Goal: Task Accomplishment & Management: Use online tool/utility

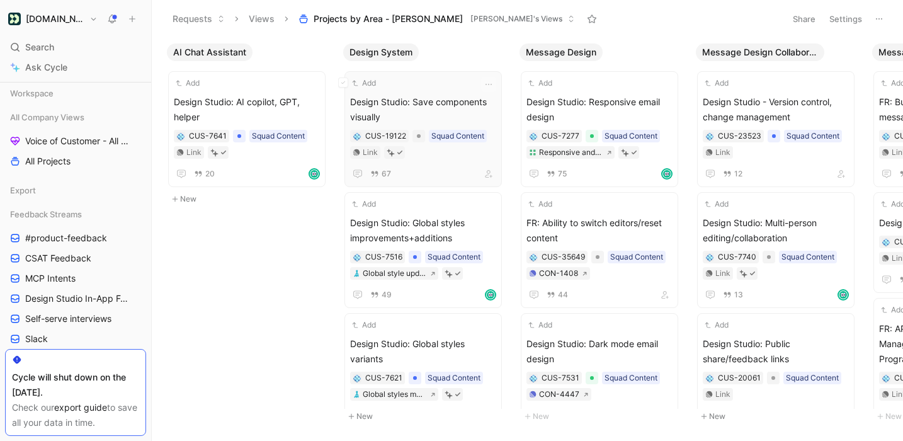
scroll to position [333, 0]
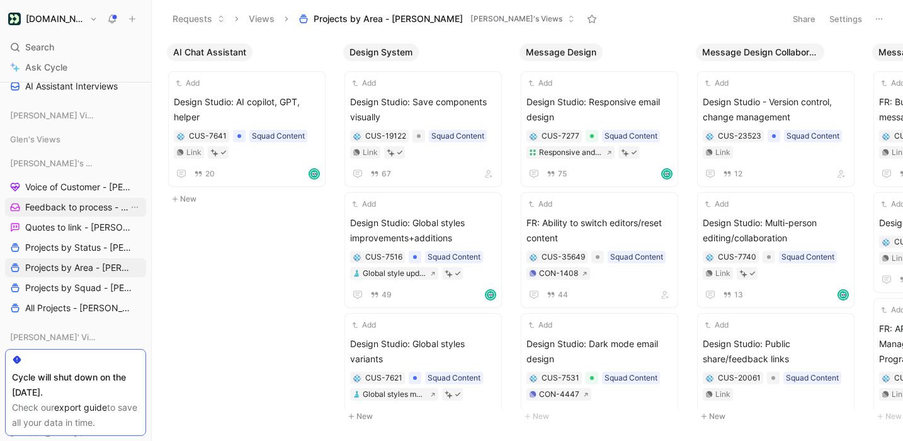
click at [101, 213] on span "Feedback to process - [PERSON_NAME]" at bounding box center [76, 207] width 103 height 13
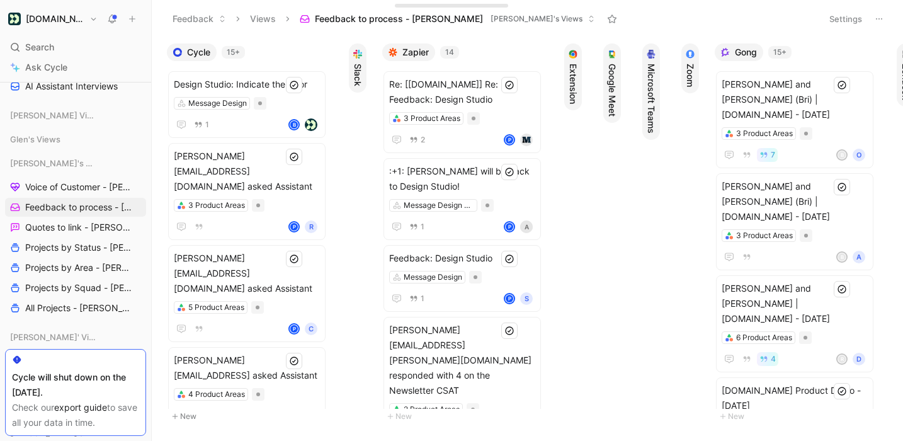
scroll to position [0, 32]
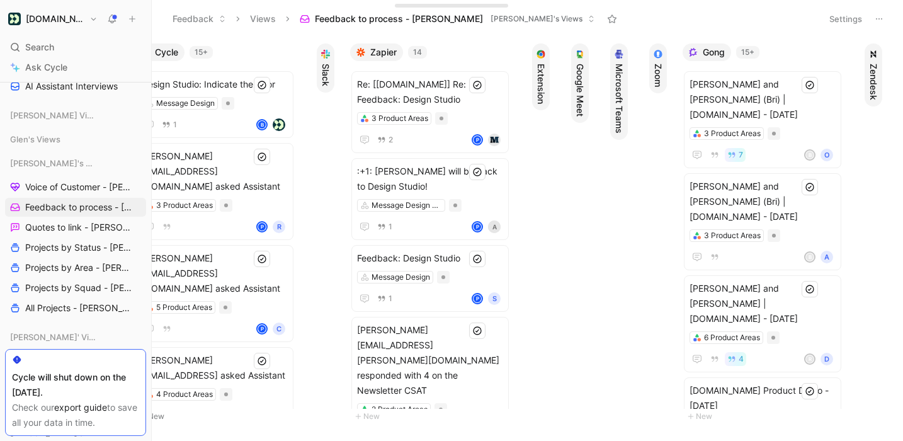
click at [875, 62] on button "Zendesk" at bounding box center [874, 74] width 18 height 63
click at [881, 55] on span "Zendesk" at bounding box center [897, 52] width 37 height 13
click at [469, 108] on div "Re: [[DOMAIN_NAME]] Re: Feedback: Design Studio 3 Product Areas 2 P" at bounding box center [430, 112] width 146 height 71
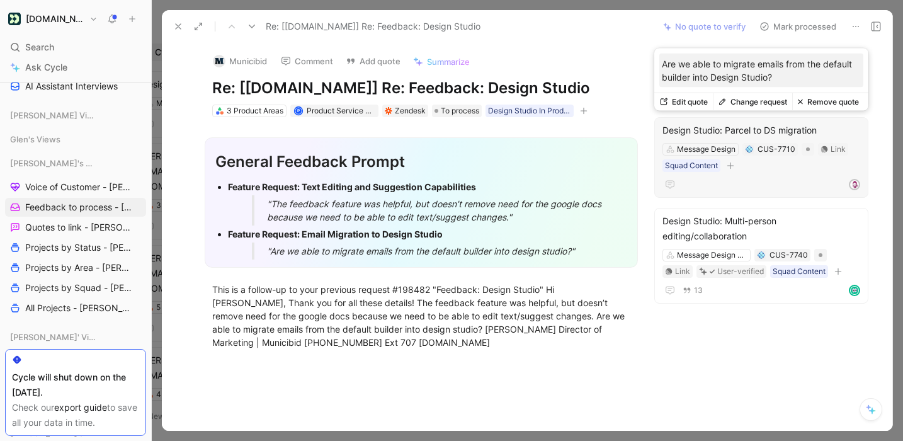
click at [757, 106] on button "Change request" at bounding box center [752, 102] width 79 height 18
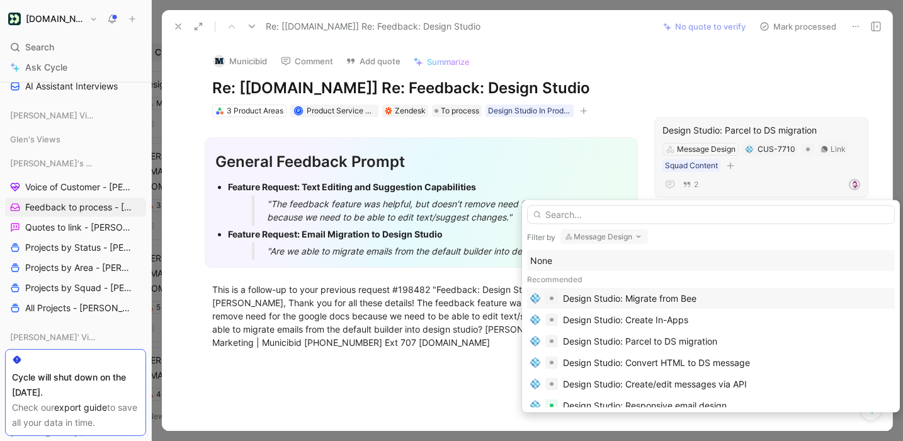
click at [679, 307] on div "Design Studio: Migrate from Bee" at bounding box center [711, 298] width 368 height 21
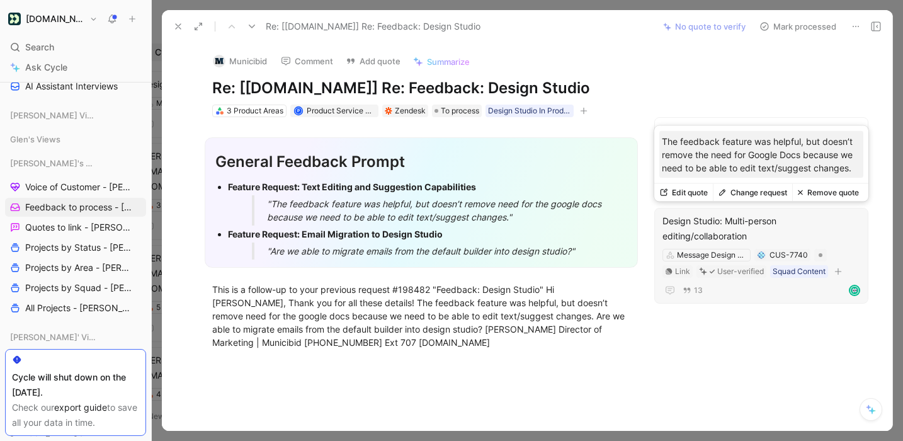
click at [754, 191] on button "Change request" at bounding box center [752, 193] width 79 height 18
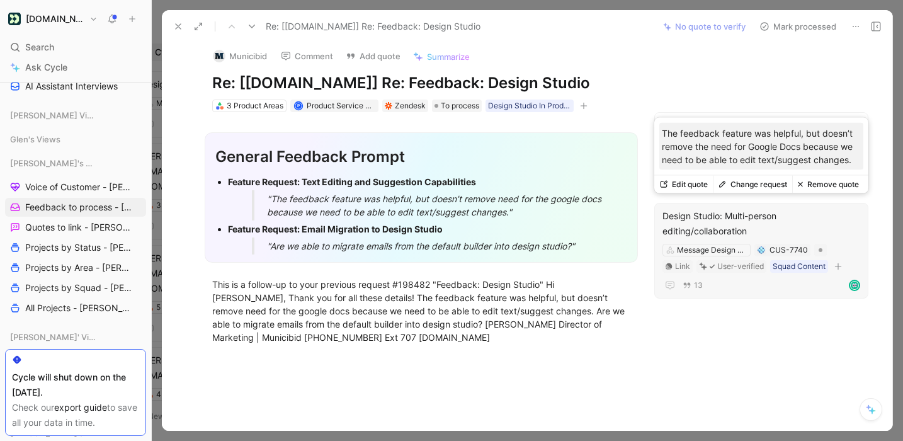
scroll to position [8, 0]
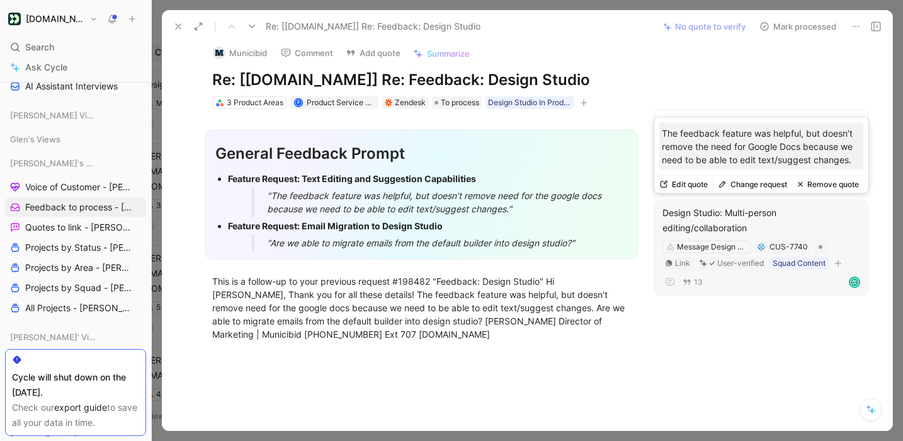
click at [752, 185] on button "Change request" at bounding box center [752, 185] width 79 height 18
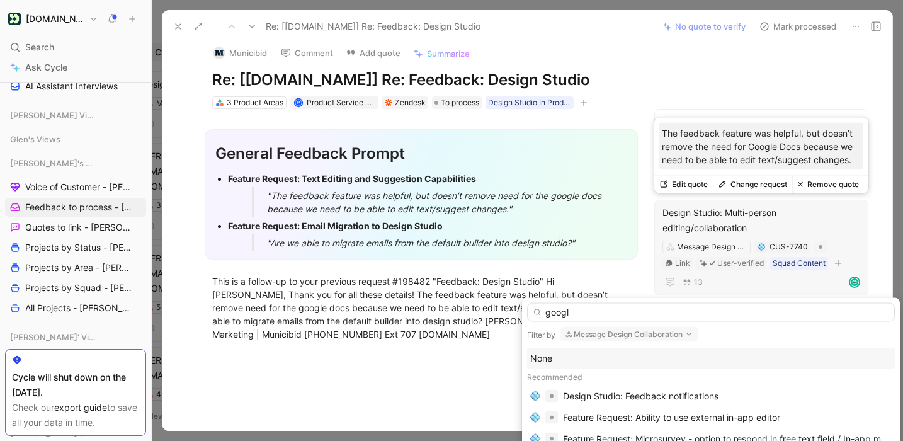
type input "google"
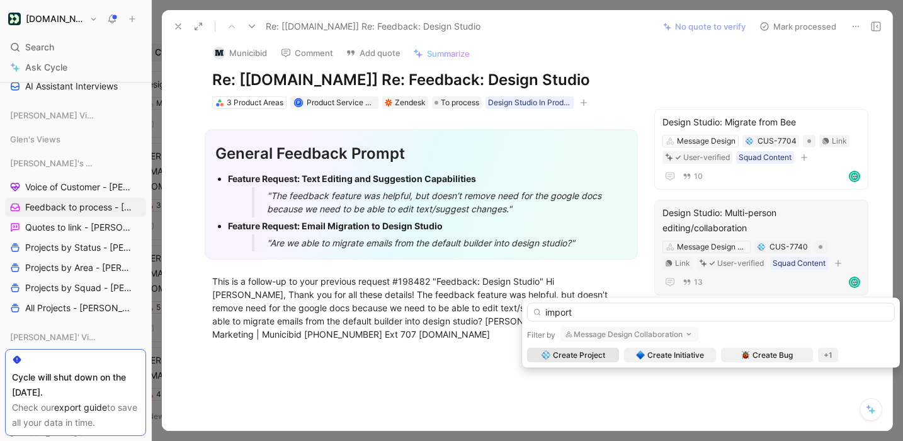
type input "import"
click at [675, 335] on button "Message Design Collaboration" at bounding box center [629, 334] width 138 height 15
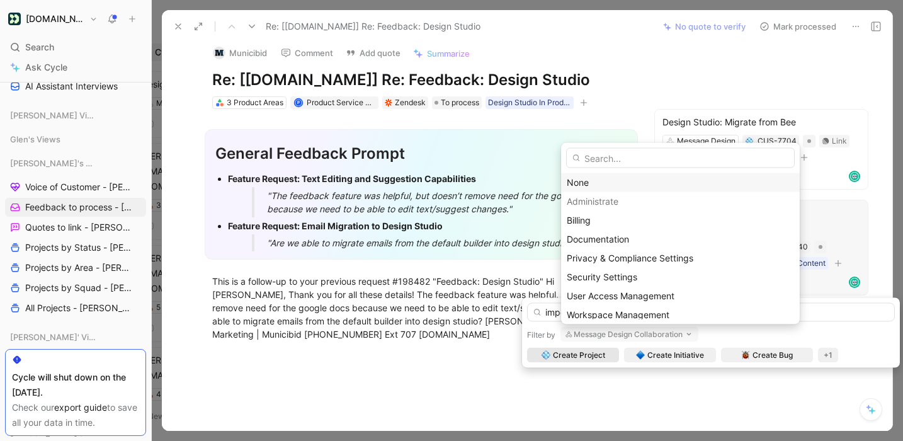
click at [610, 181] on div "None" at bounding box center [680, 182] width 227 height 15
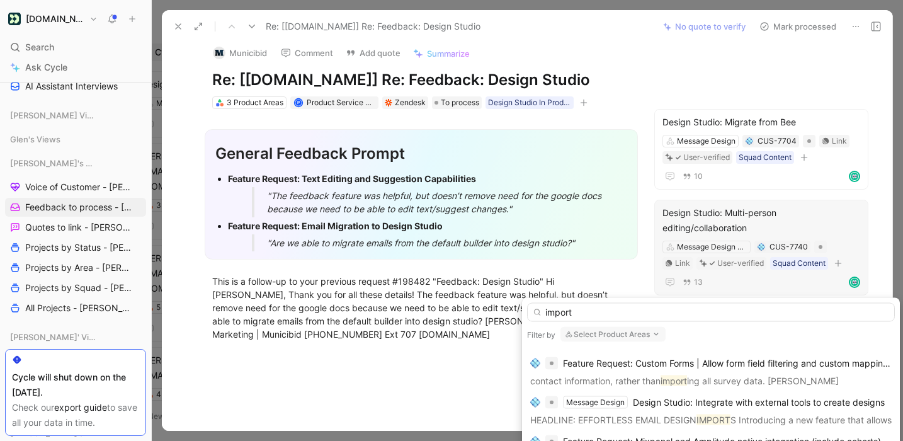
scroll to position [370, 0]
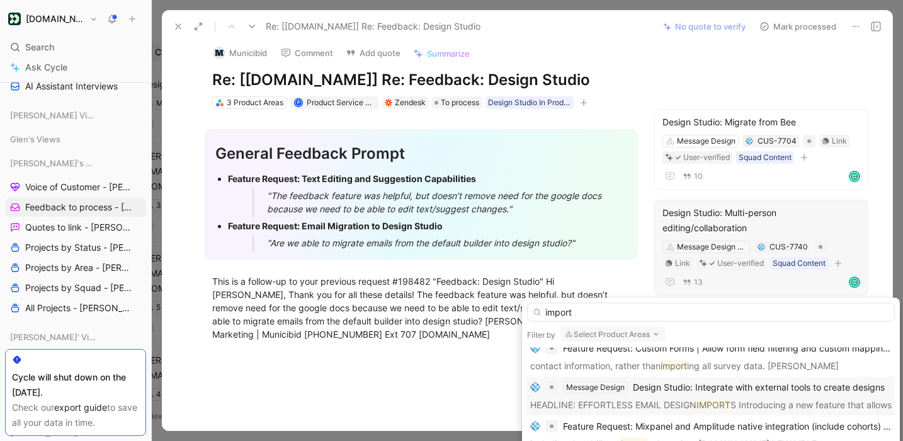
click at [741, 394] on div "Design Studio: Integrate with external tools to create designs" at bounding box center [759, 387] width 252 height 15
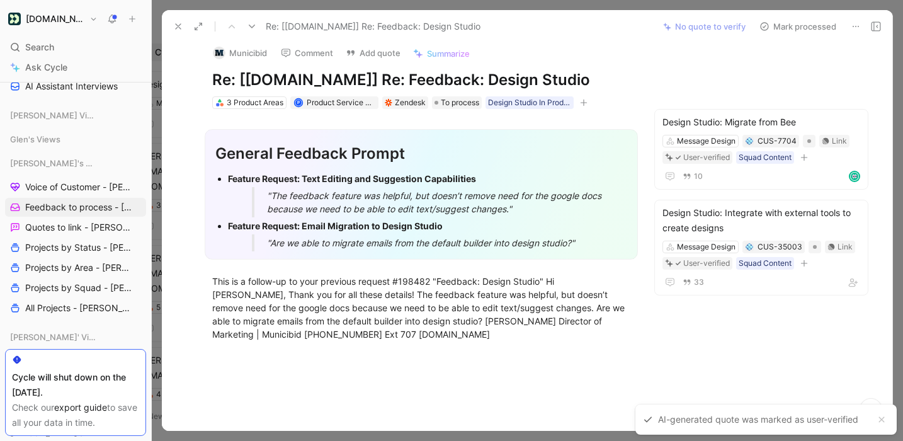
click at [804, 23] on button "Mark processed" at bounding box center [798, 27] width 88 height 18
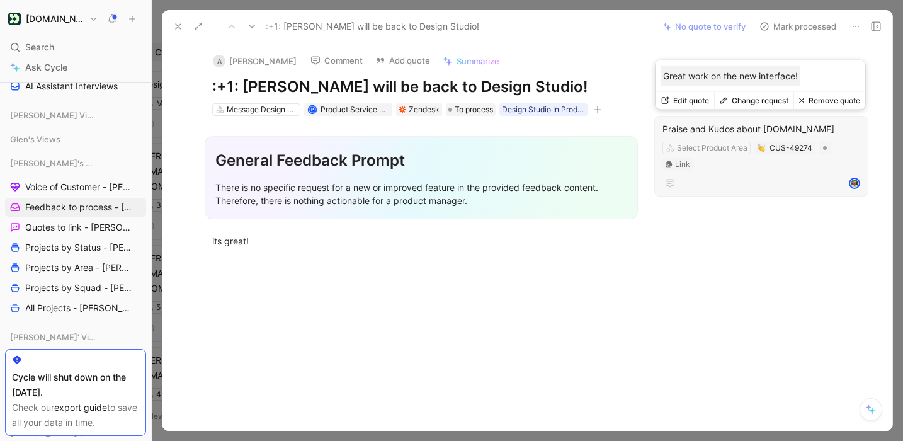
click at [758, 99] on button "Change request" at bounding box center [753, 101] width 79 height 18
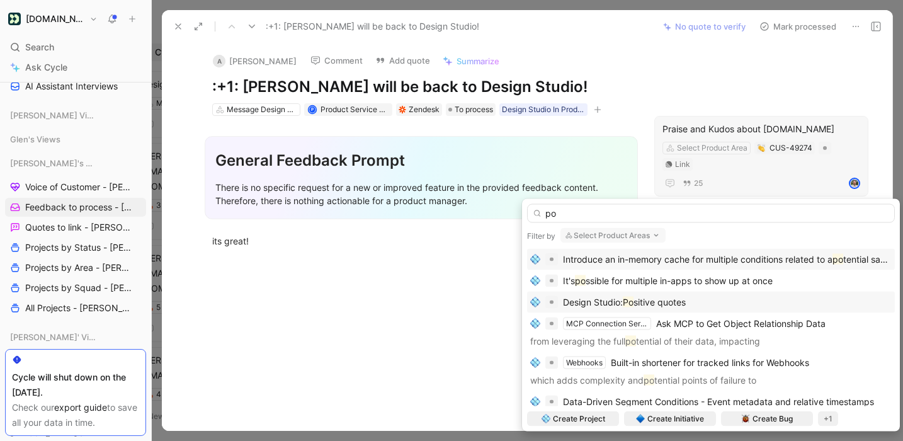
type input "po"
click at [741, 307] on div "Design Studio: Po sitive quotes" at bounding box center [710, 302] width 361 height 15
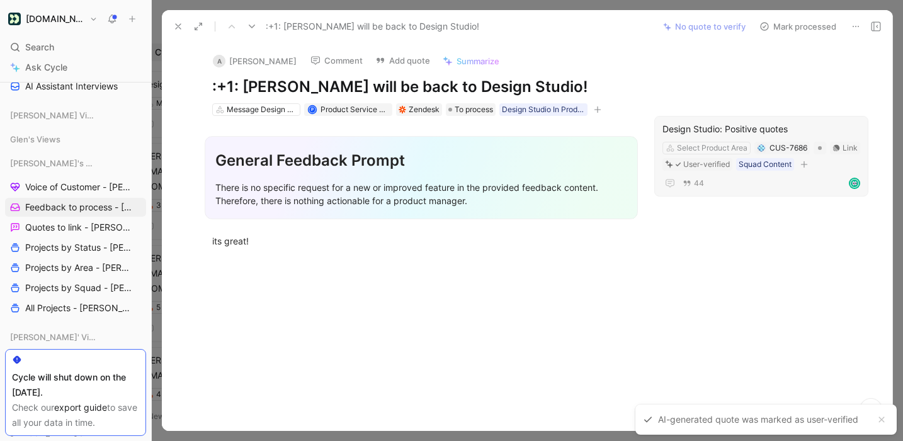
click at [799, 23] on button "Mark processed" at bounding box center [798, 27] width 88 height 18
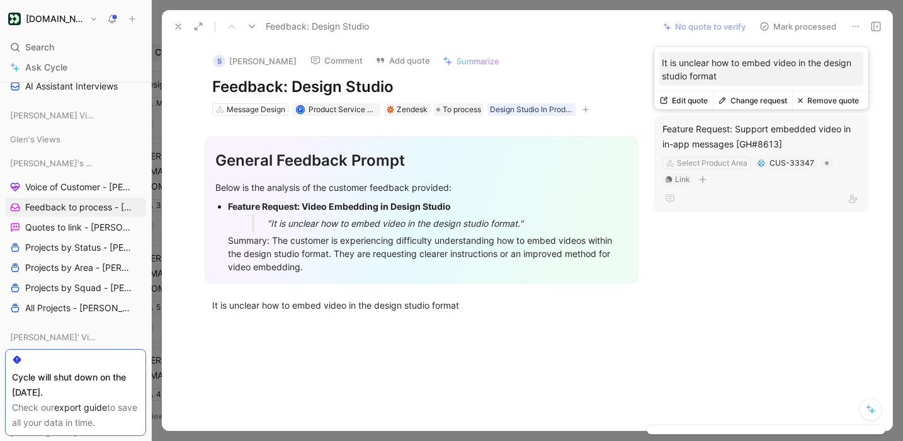
click at [770, 102] on button "Change request" at bounding box center [752, 101] width 79 height 18
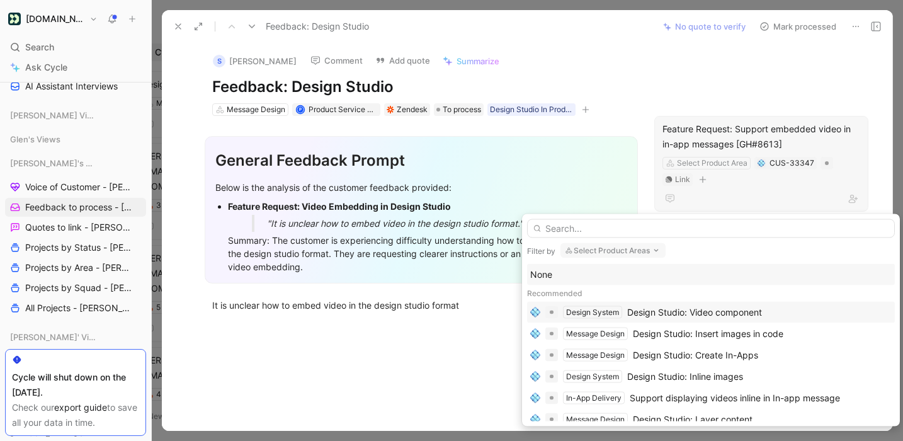
click at [710, 309] on div "Design Studio: Video component" at bounding box center [694, 312] width 135 height 15
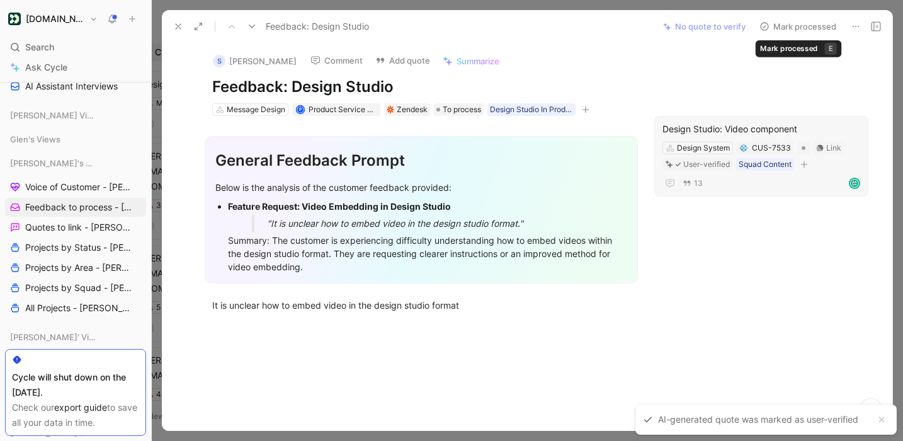
click at [812, 24] on button "Mark processed" at bounding box center [798, 27] width 88 height 18
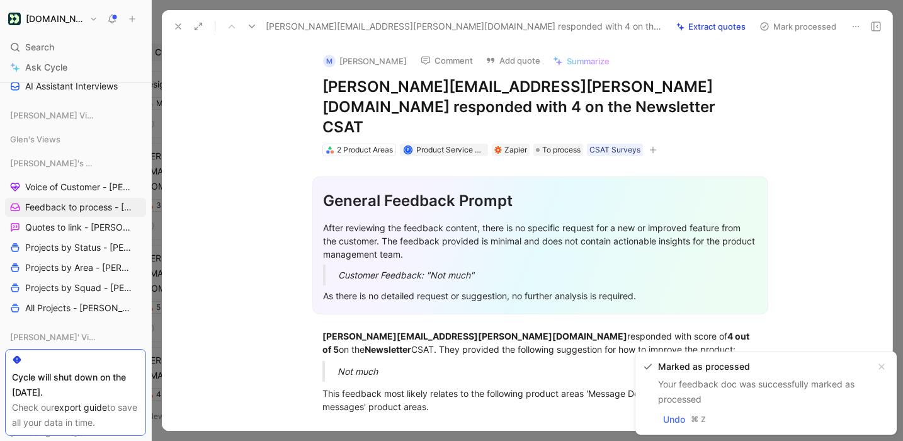
click at [856, 28] on icon at bounding box center [856, 26] width 10 height 10
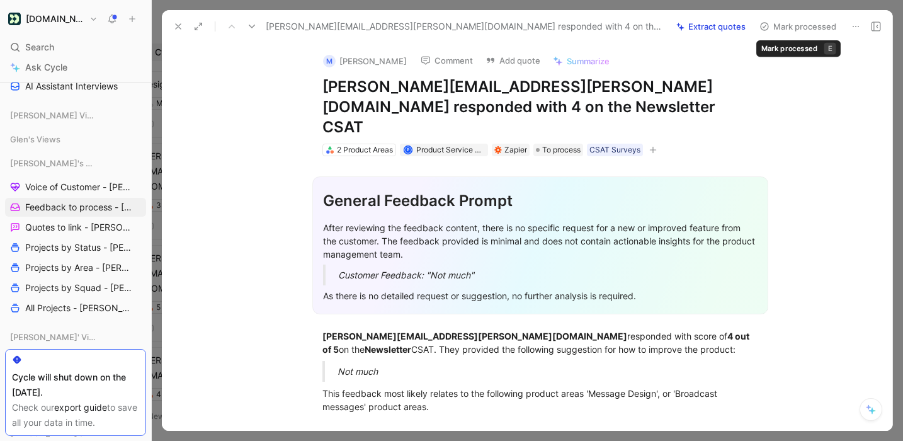
click at [781, 26] on button "Mark processed" at bounding box center [798, 27] width 88 height 18
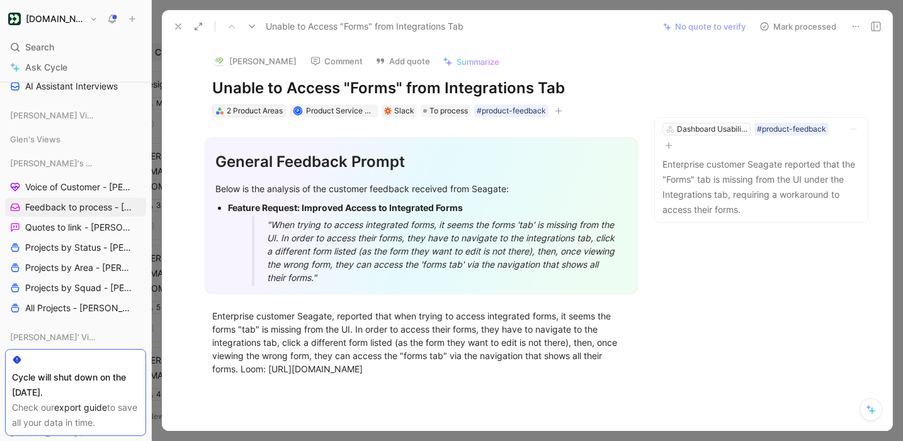
click at [264, 115] on div "2 Product Areas" at bounding box center [255, 111] width 56 height 13
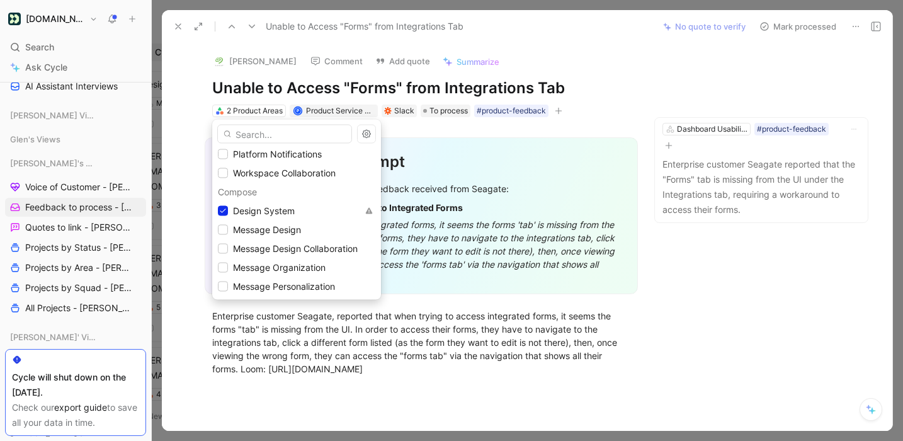
scroll to position [280, 0]
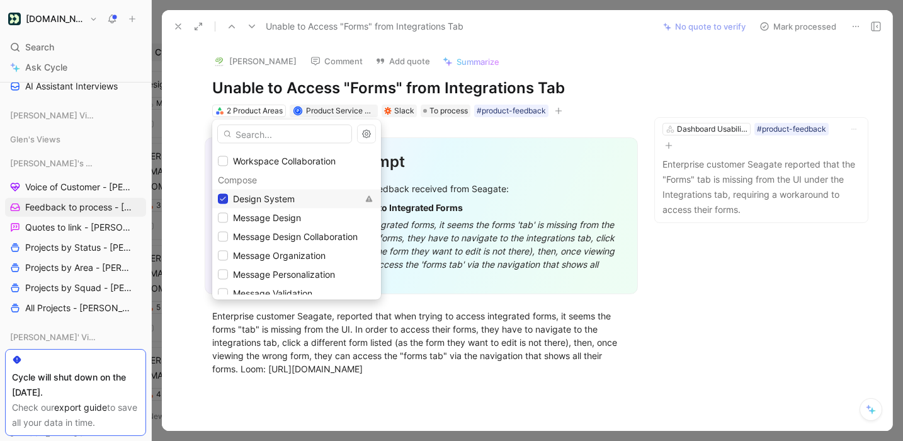
click at [224, 198] on icon at bounding box center [223, 198] width 6 height 4
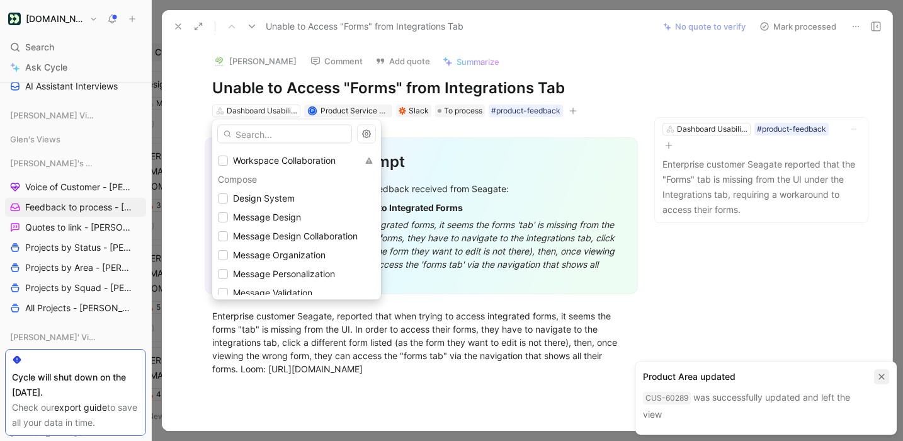
click at [885, 377] on icon "button" at bounding box center [882, 377] width 8 height 8
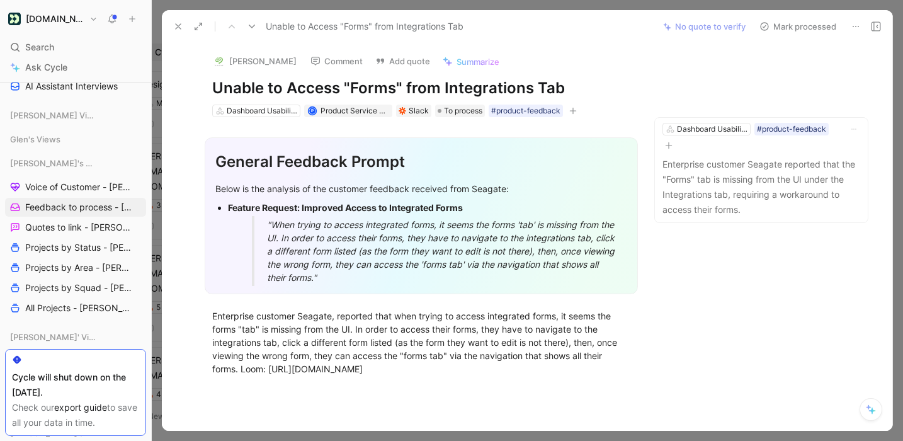
click at [256, 27] on icon at bounding box center [252, 26] width 10 height 10
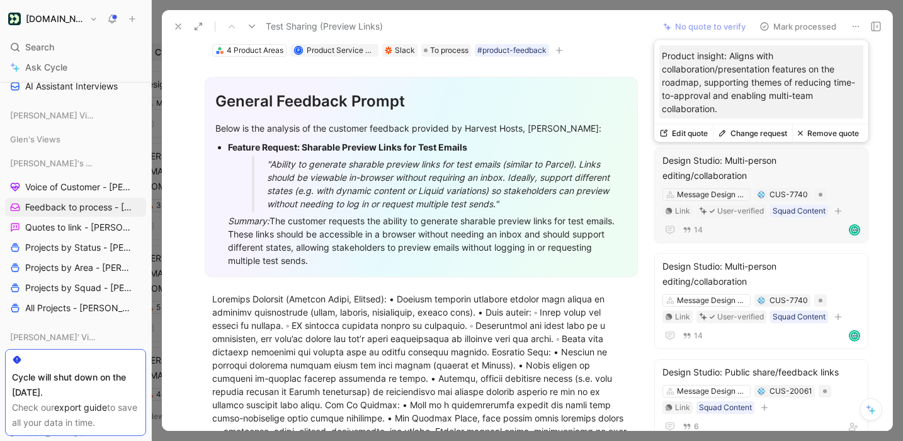
scroll to position [58, 0]
click at [824, 133] on button "Remove quote" at bounding box center [828, 134] width 72 height 18
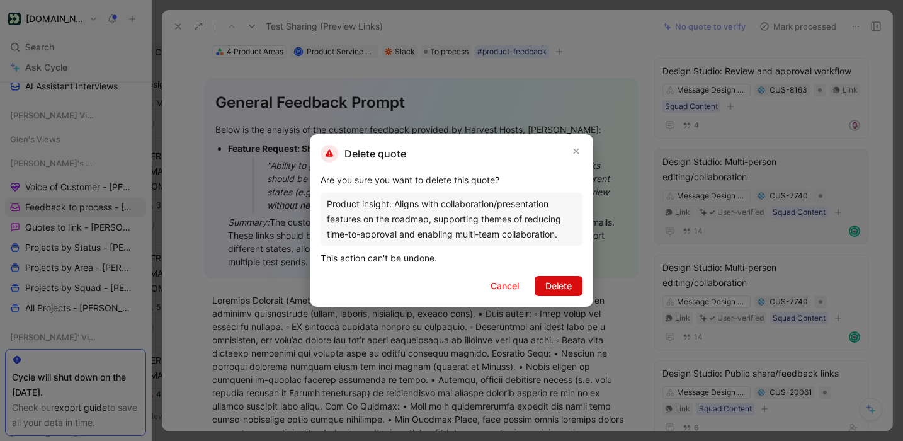
click at [544, 280] on button "Delete" at bounding box center [559, 286] width 48 height 20
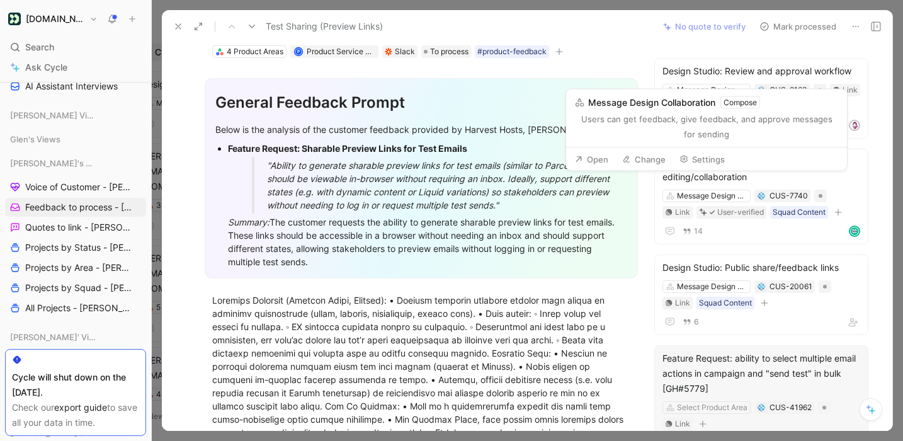
scroll to position [162, 0]
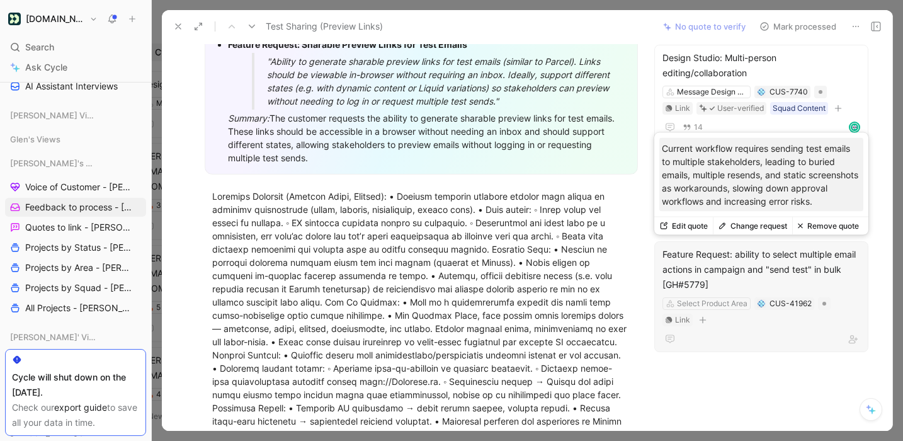
click at [831, 225] on button "Remove quote" at bounding box center [828, 226] width 72 height 18
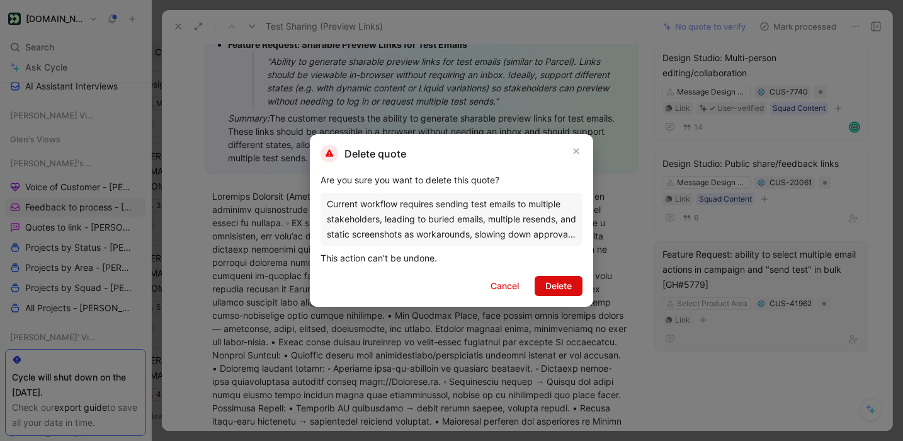
click at [571, 280] on span "Delete" at bounding box center [558, 285] width 26 height 15
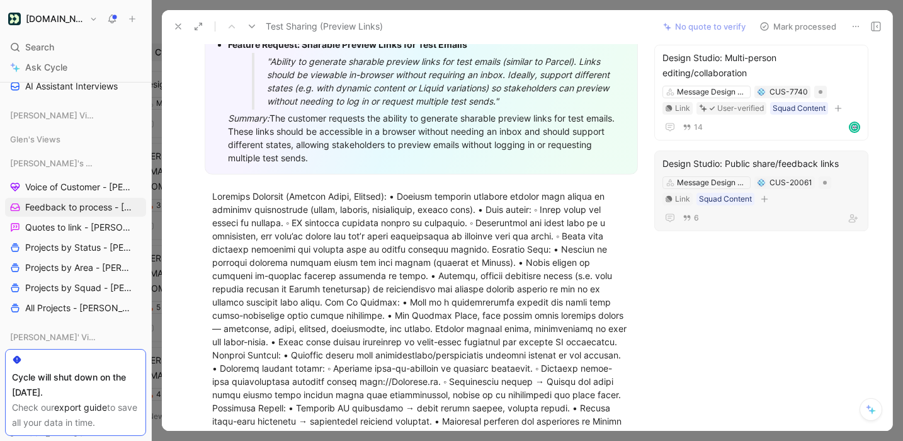
scroll to position [20, 0]
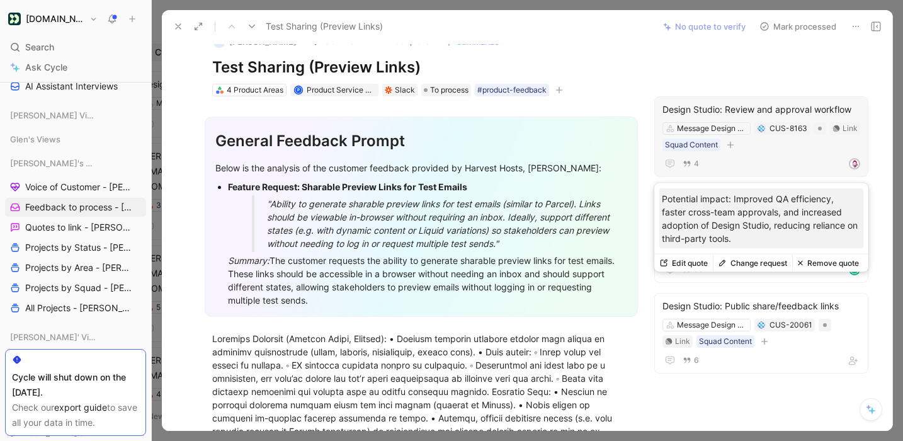
click at [820, 263] on button "Remove quote" at bounding box center [828, 263] width 72 height 18
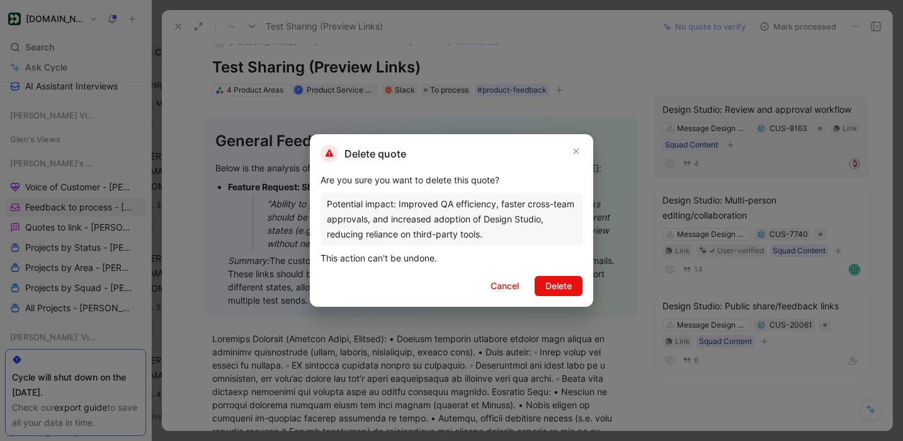
click at [571, 285] on span "Delete" at bounding box center [558, 285] width 26 height 15
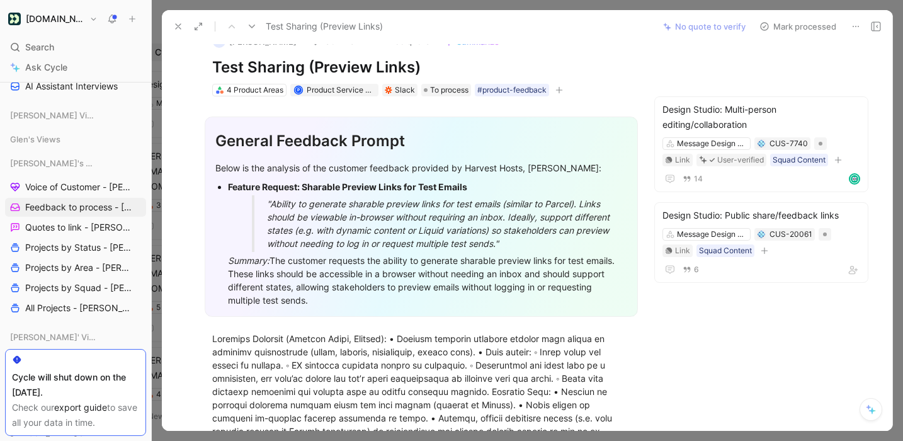
click at [805, 27] on button "Mark processed" at bounding box center [798, 27] width 88 height 18
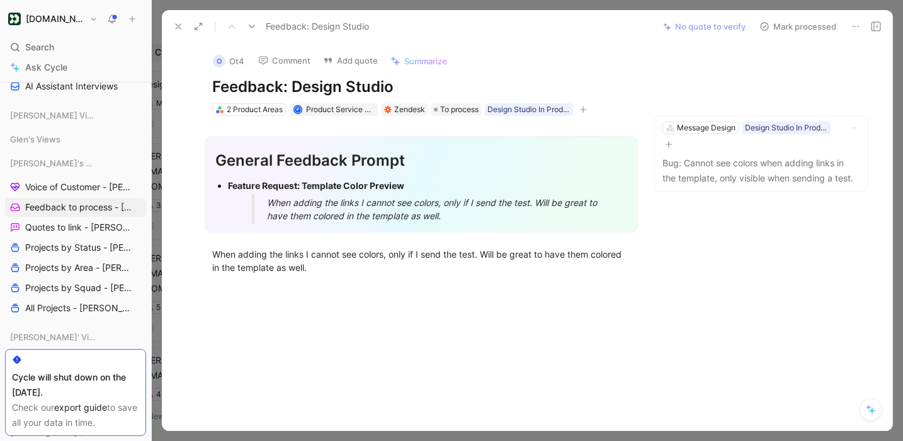
click at [857, 25] on icon at bounding box center [856, 26] width 10 height 10
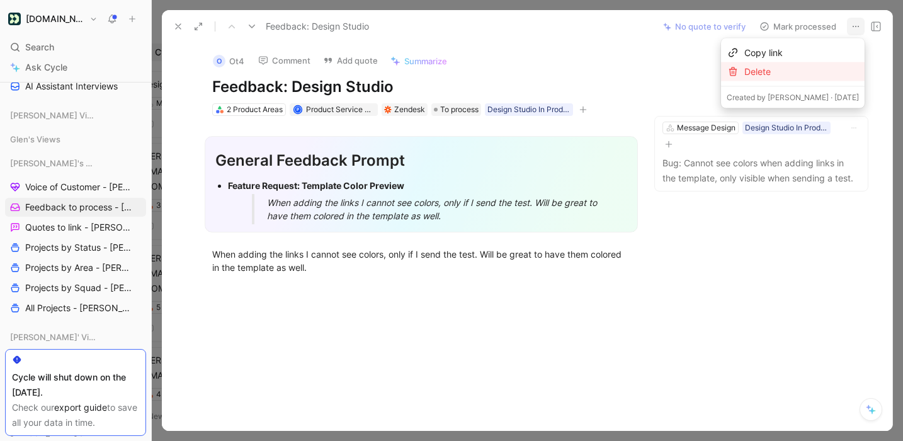
click at [819, 71] on div "Delete" at bounding box center [801, 71] width 115 height 15
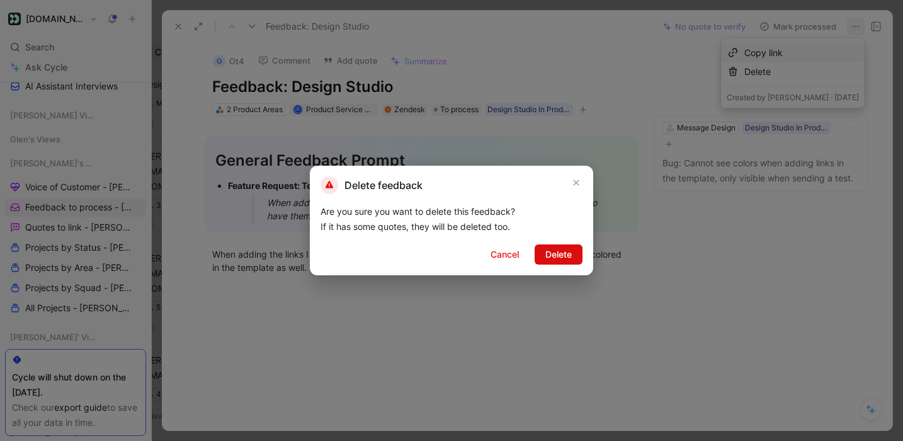
click at [563, 251] on span "Delete" at bounding box center [558, 254] width 26 height 15
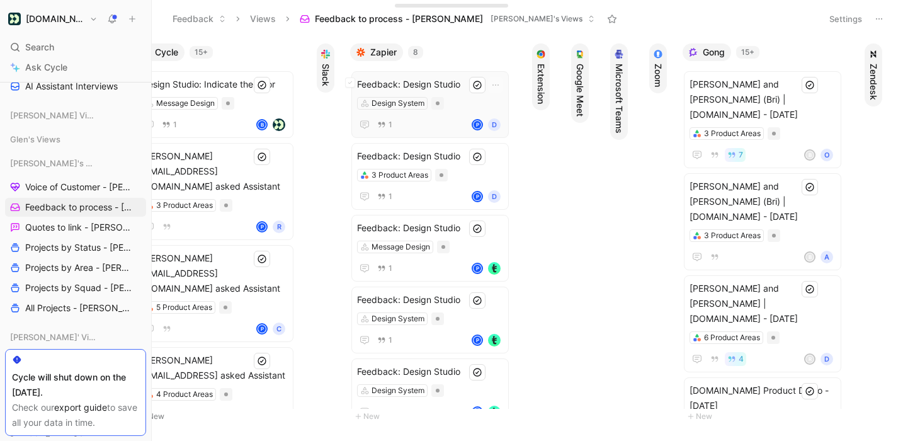
click at [464, 81] on span "Feedback: Design Studio" at bounding box center [430, 84] width 146 height 15
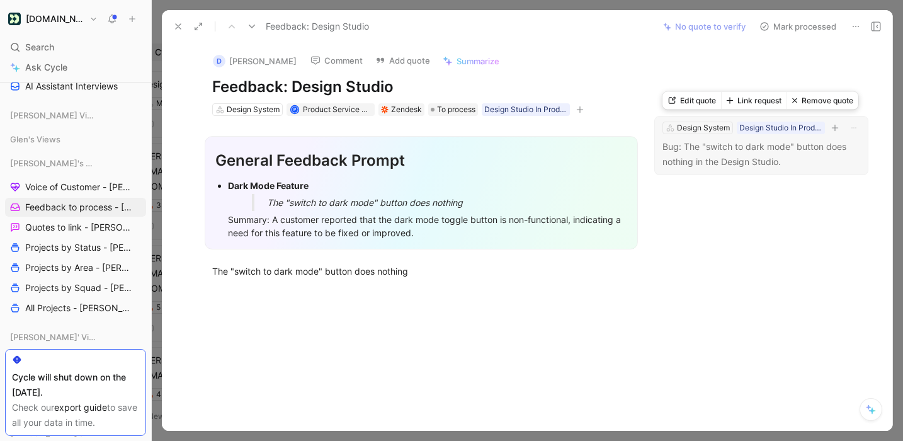
click at [760, 99] on button "Link request" at bounding box center [753, 101] width 65 height 18
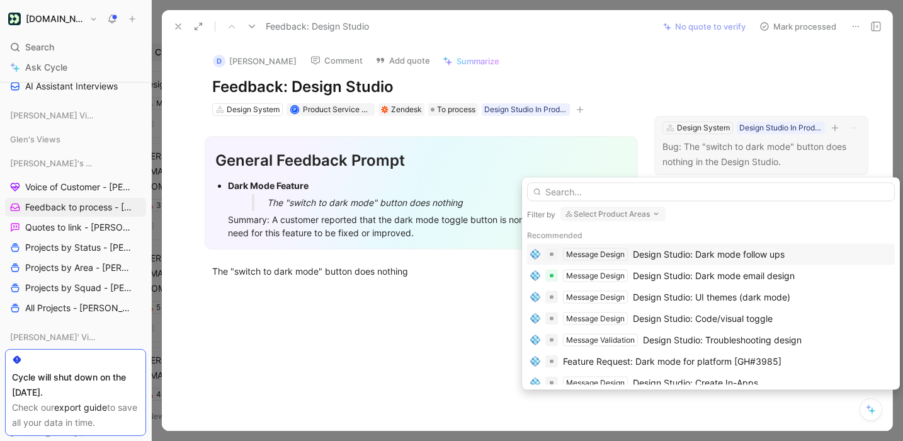
click at [698, 256] on div "Design Studio: Dark mode follow ups" at bounding box center [709, 254] width 152 height 15
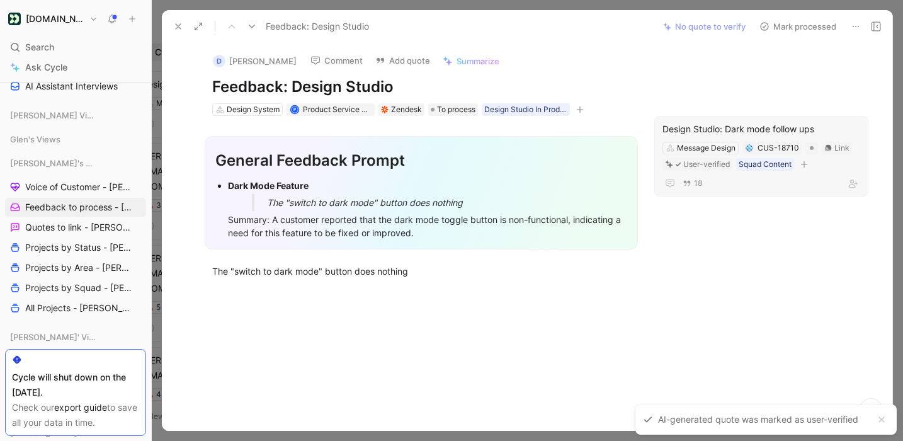
click at [811, 26] on button "Mark processed" at bounding box center [798, 27] width 88 height 18
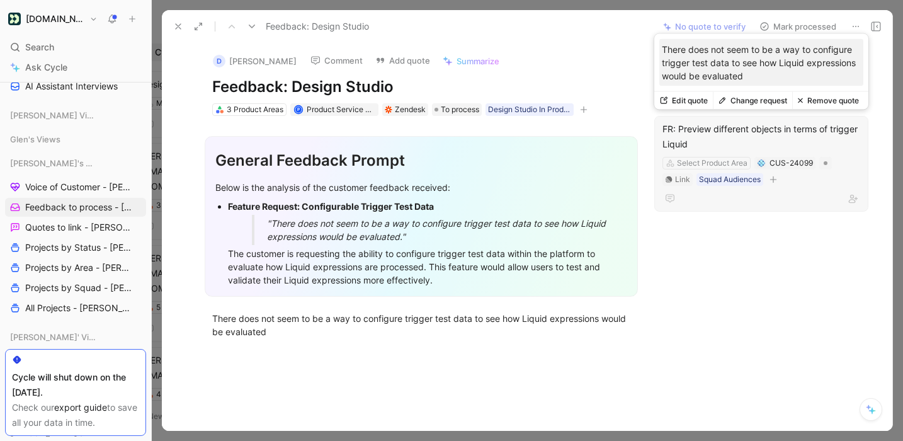
click at [765, 103] on button "Change request" at bounding box center [752, 101] width 79 height 18
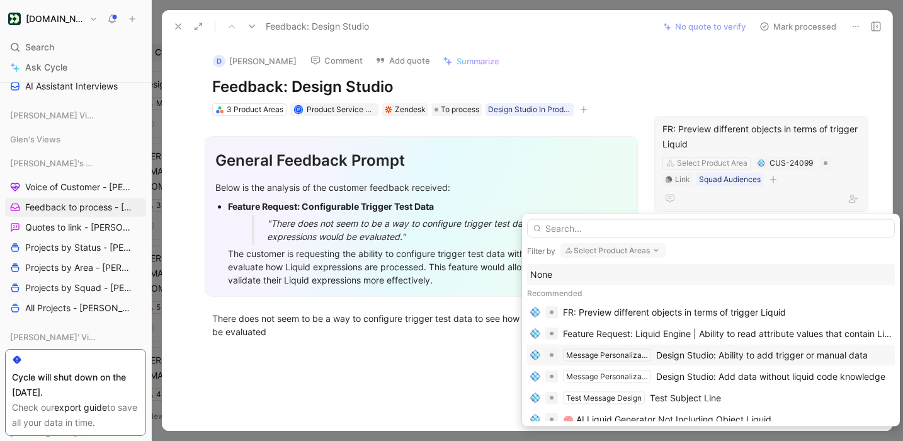
click at [717, 348] on div "Design Studio: Ability to add trigger or manual data" at bounding box center [762, 355] width 212 height 15
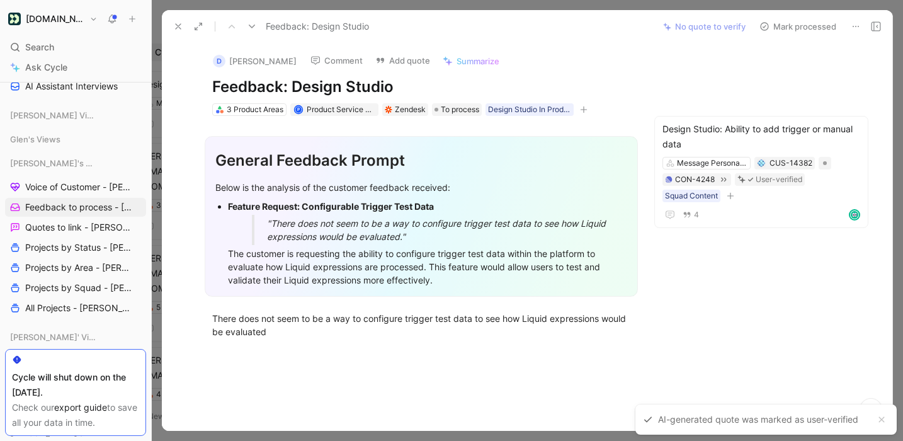
click at [805, 20] on button "Mark processed" at bounding box center [798, 27] width 88 height 18
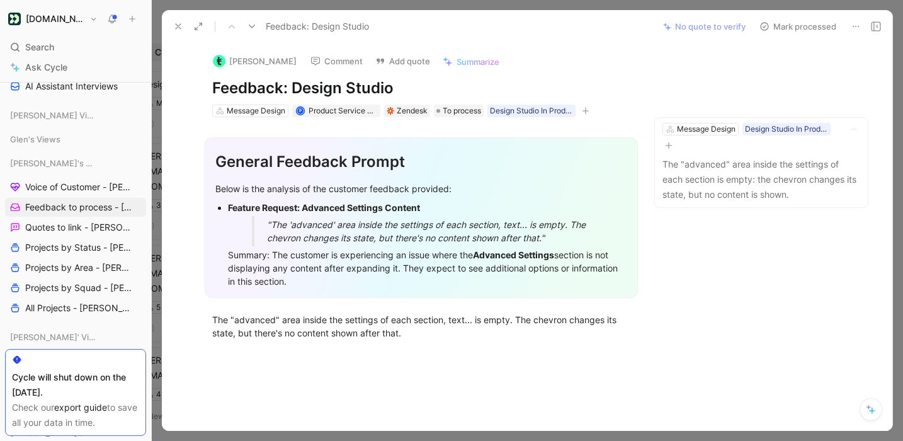
click at [860, 26] on icon at bounding box center [856, 26] width 10 height 10
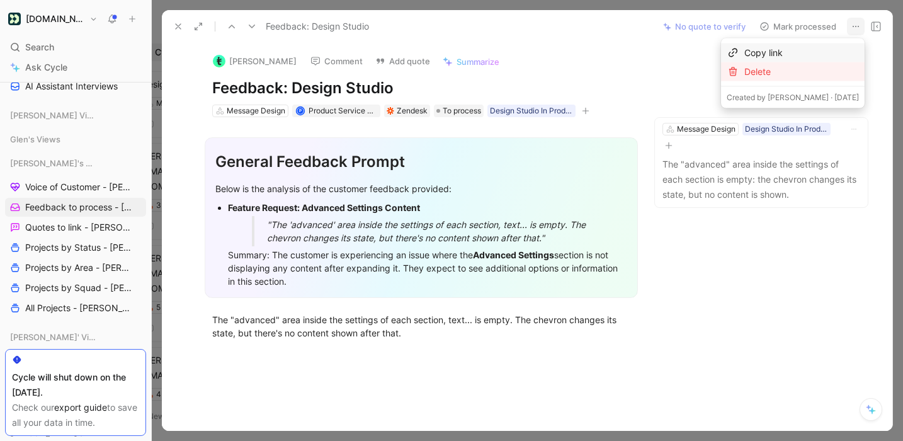
click at [790, 69] on div "Delete" at bounding box center [801, 71] width 115 height 15
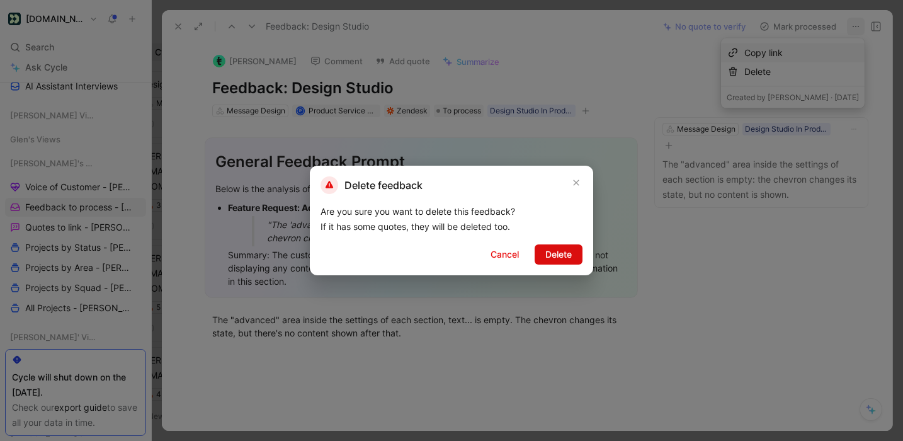
click at [552, 258] on span "Delete" at bounding box center [558, 254] width 26 height 15
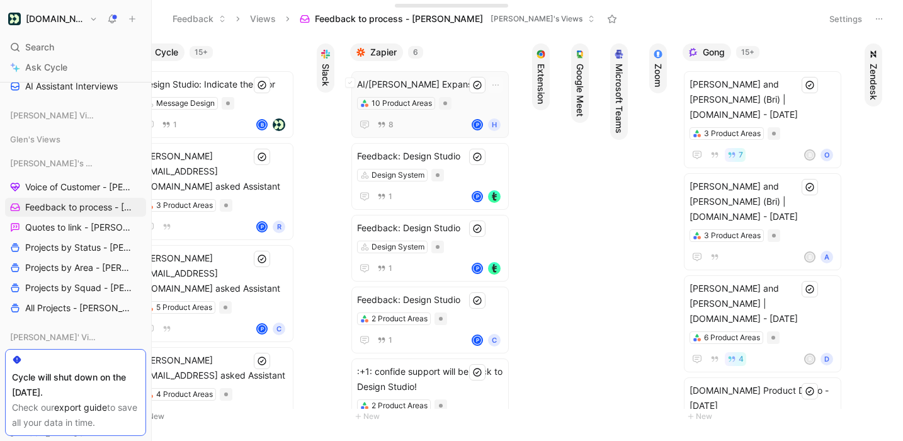
click at [431, 79] on span "AI/[PERSON_NAME] Expansion" at bounding box center [430, 84] width 146 height 15
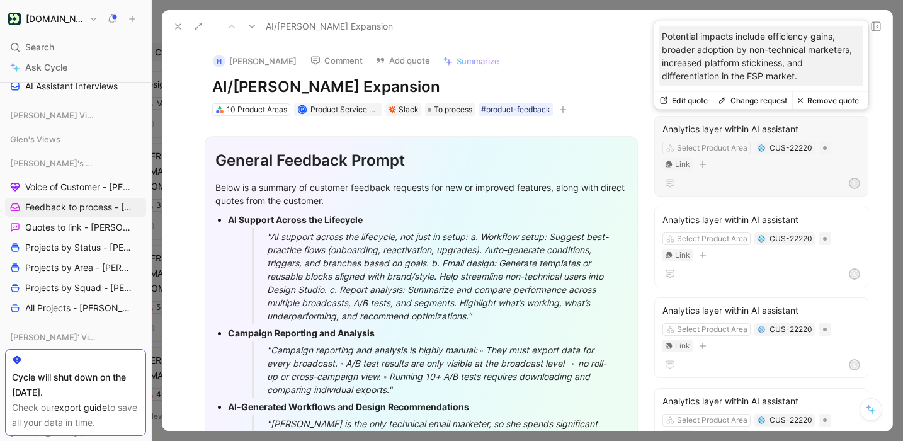
click at [833, 102] on button "Remove quote" at bounding box center [828, 101] width 72 height 18
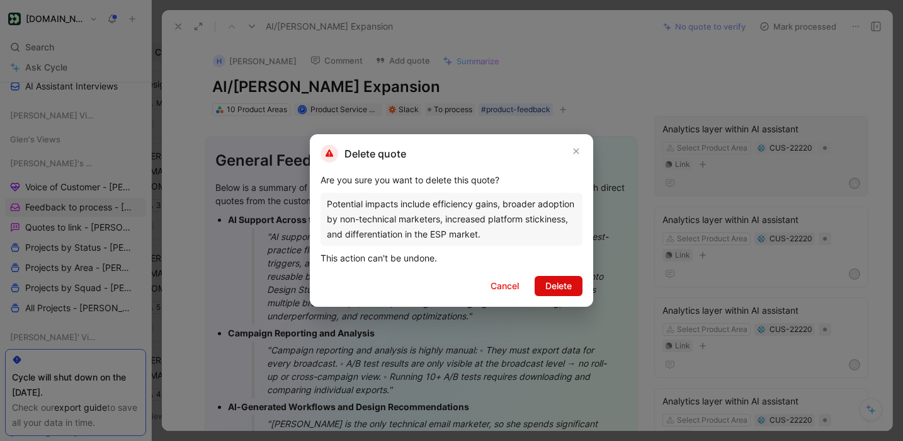
click at [562, 283] on span "Delete" at bounding box center [558, 285] width 26 height 15
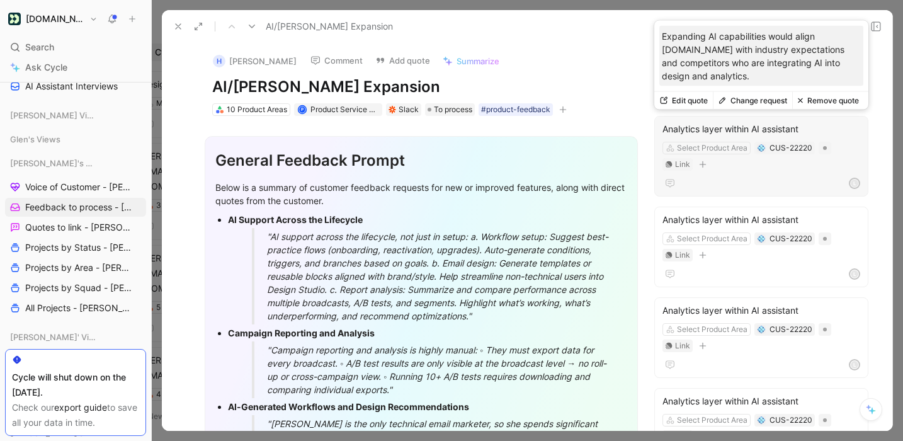
click at [825, 104] on button "Remove quote" at bounding box center [828, 101] width 72 height 18
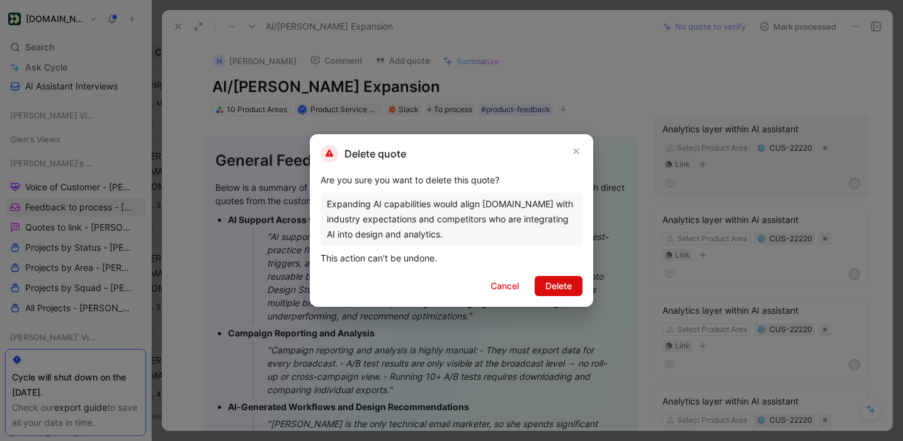
click at [565, 291] on span "Delete" at bounding box center [558, 285] width 26 height 15
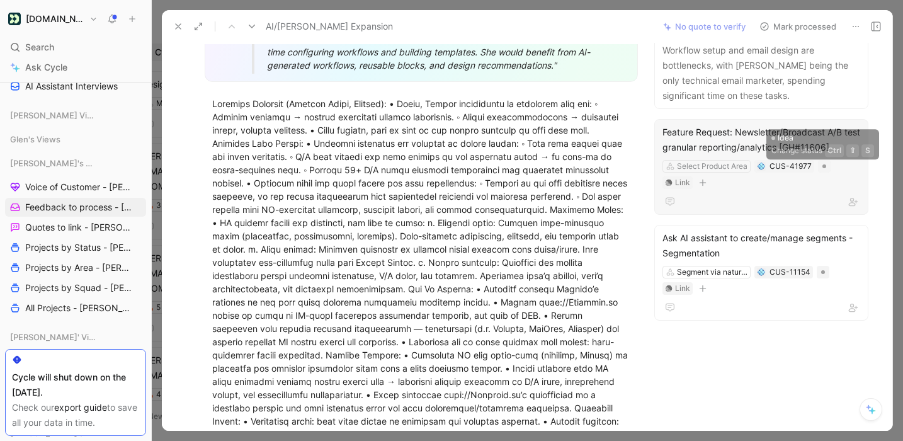
scroll to position [387, 0]
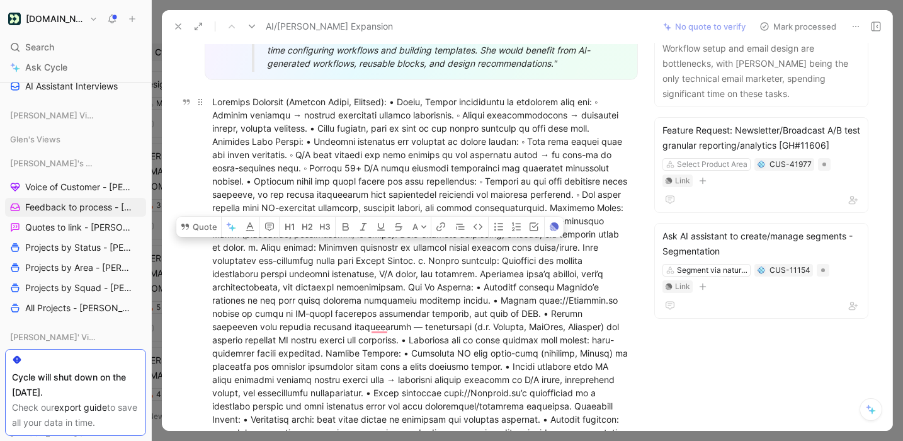
drag, startPoint x: 320, startPoint y: 246, endPoint x: 420, endPoint y: 260, distance: 101.2
click at [420, 260] on div "To enrich screen reader interactions, please activate Accessibility in Grammarl…" at bounding box center [421, 287] width 418 height 384
click at [200, 228] on button "Quote" at bounding box center [198, 227] width 45 height 20
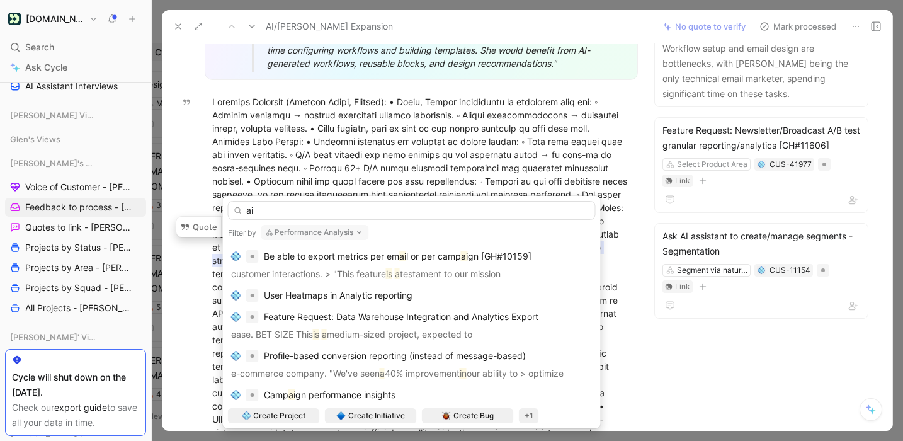
click at [297, 233] on button "Performance Analysis" at bounding box center [315, 232] width 108 height 15
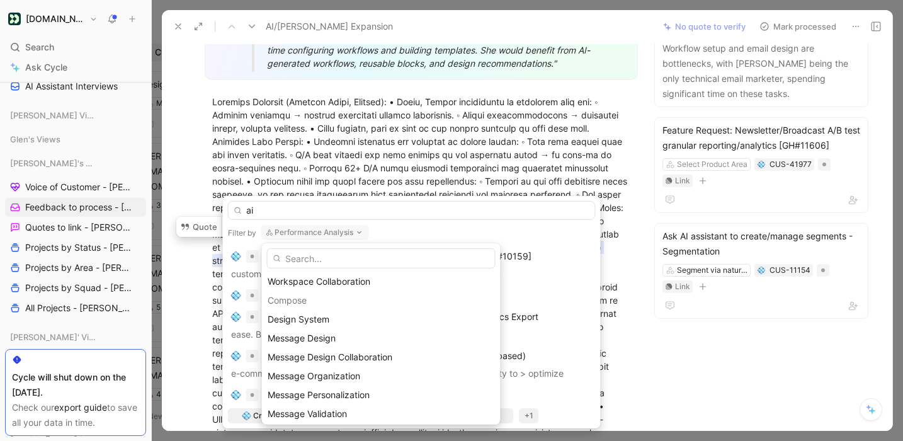
scroll to position [310, 0]
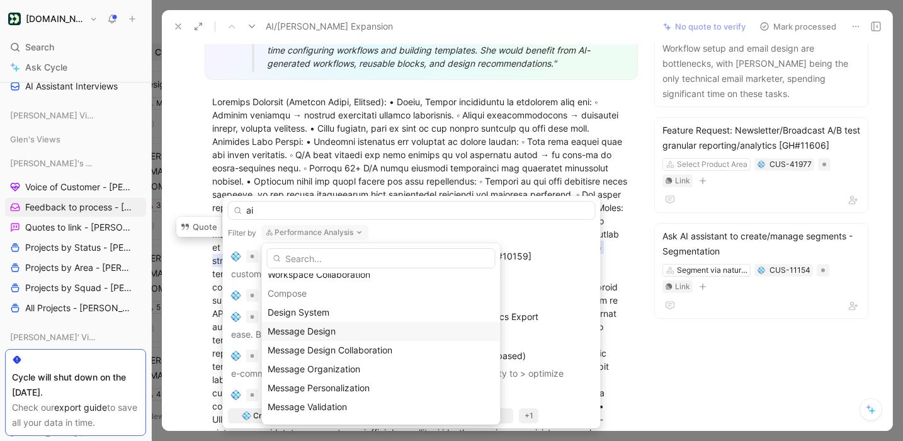
click at [313, 336] on span "Message Design" at bounding box center [302, 331] width 68 height 11
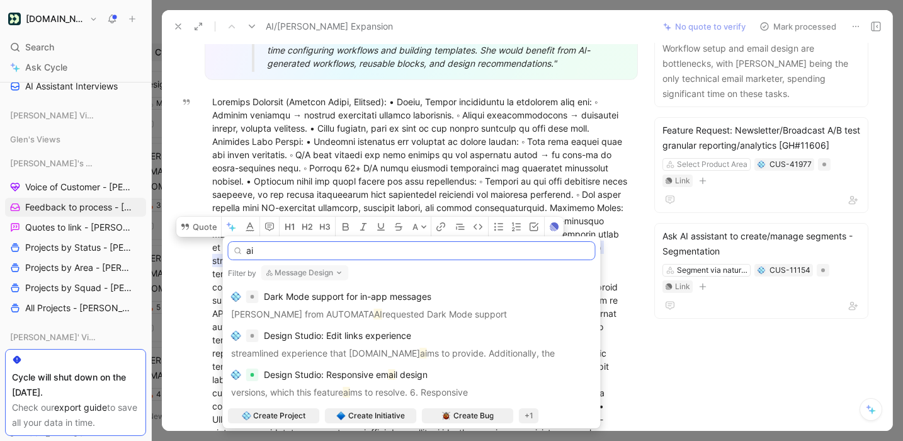
click at [249, 251] on input "ai" at bounding box center [412, 250] width 368 height 19
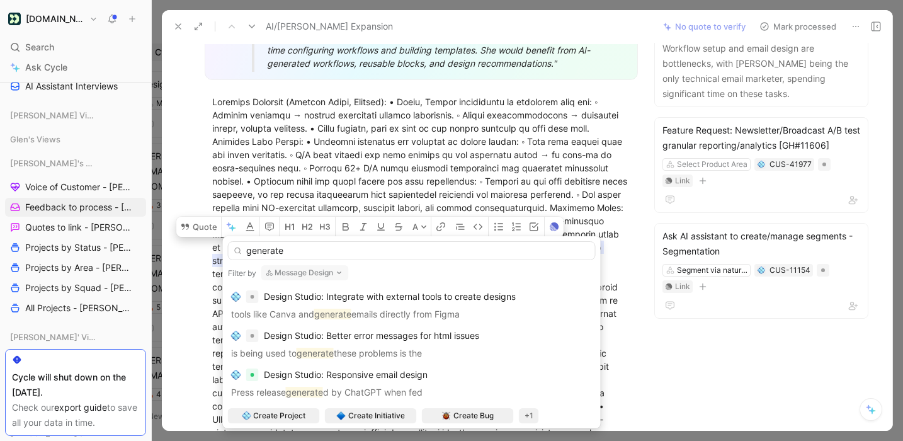
click at [288, 268] on button "Message Design" at bounding box center [305, 272] width 88 height 15
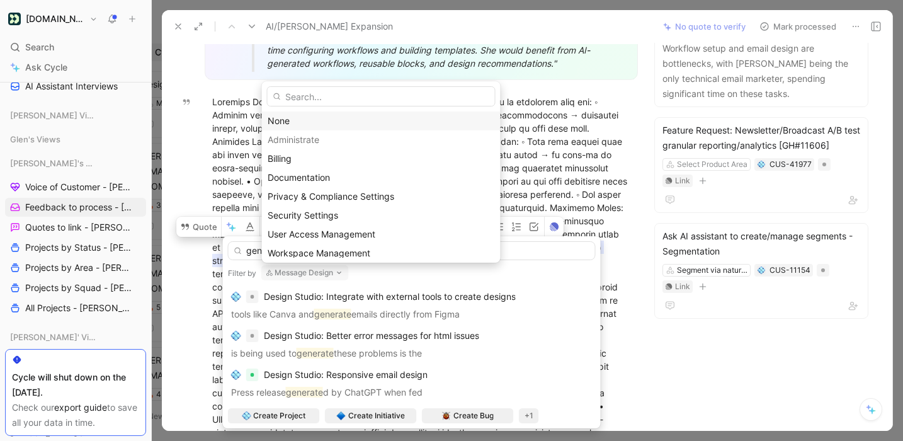
click at [295, 114] on div "None" at bounding box center [381, 120] width 227 height 15
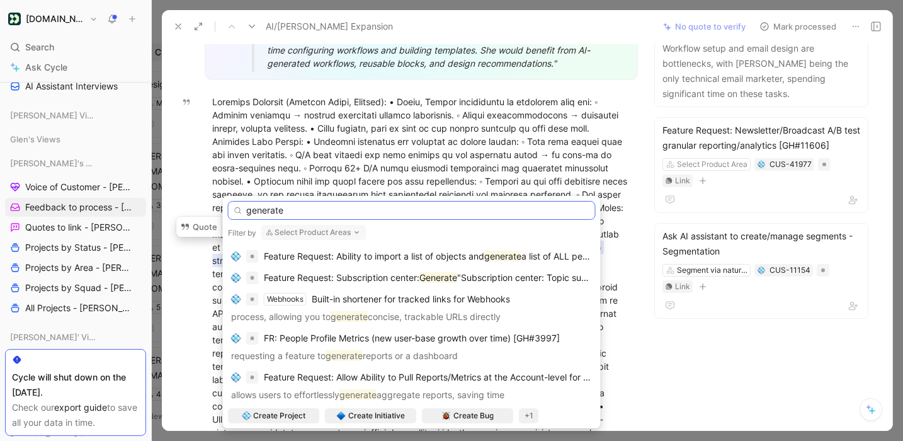
click at [294, 212] on input "generate" at bounding box center [412, 210] width 368 height 19
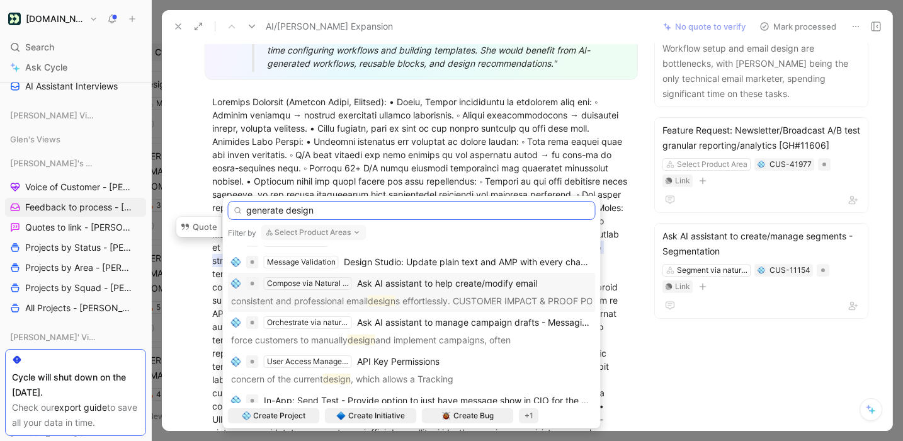
scroll to position [59, 0]
click at [314, 208] on input "generate design" at bounding box center [412, 210] width 368 height 19
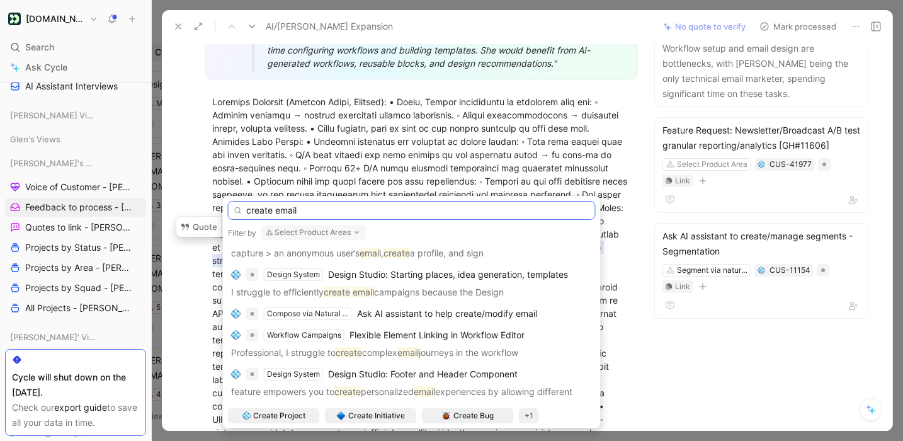
scroll to position [84, 0]
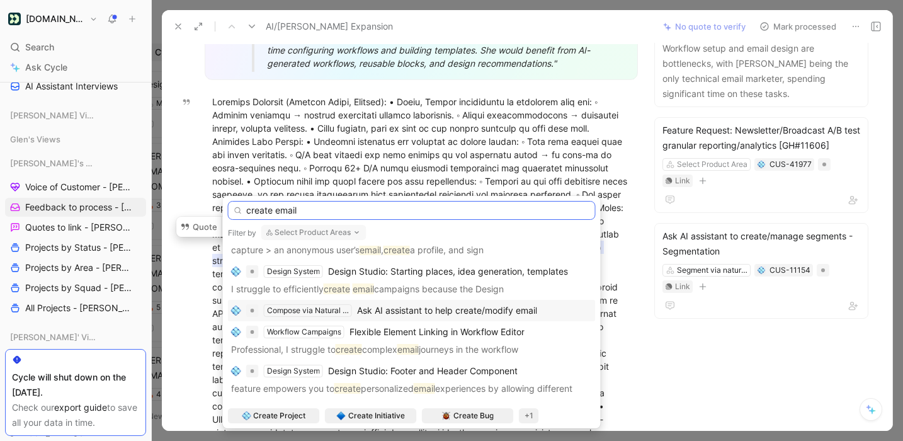
type input "create email"
click at [410, 311] on span "Ask AI assistant to help create/modify email" at bounding box center [447, 310] width 180 height 11
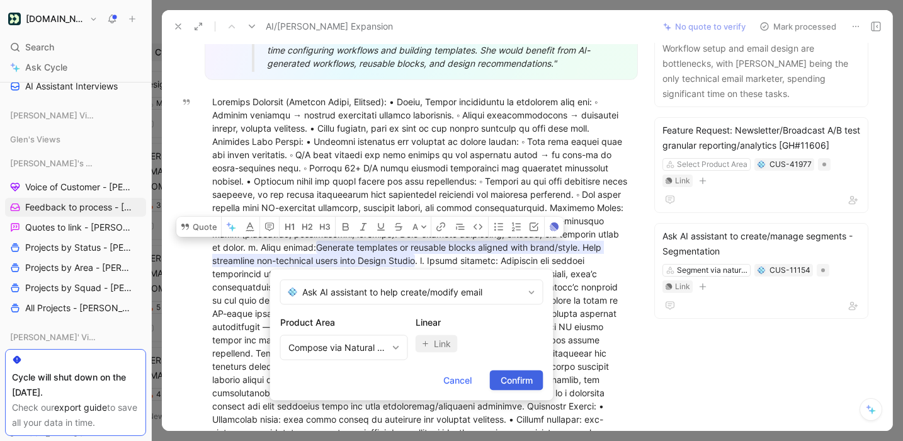
click at [519, 380] on span "Confirm" at bounding box center [517, 380] width 32 height 15
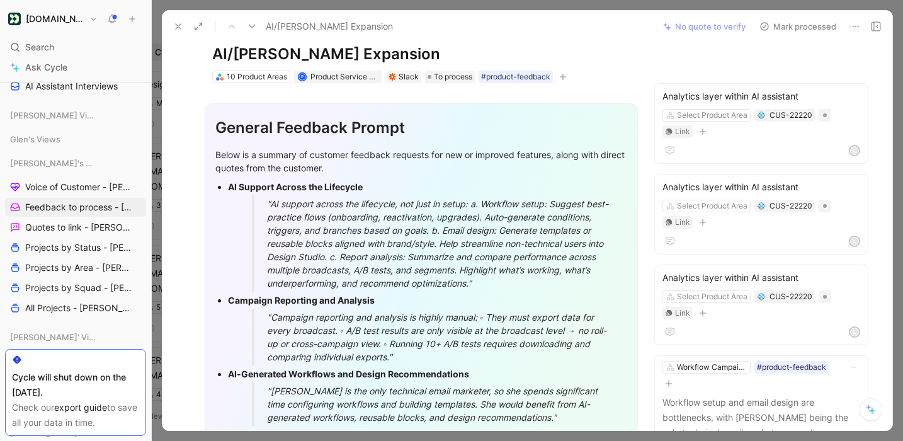
scroll to position [0, 0]
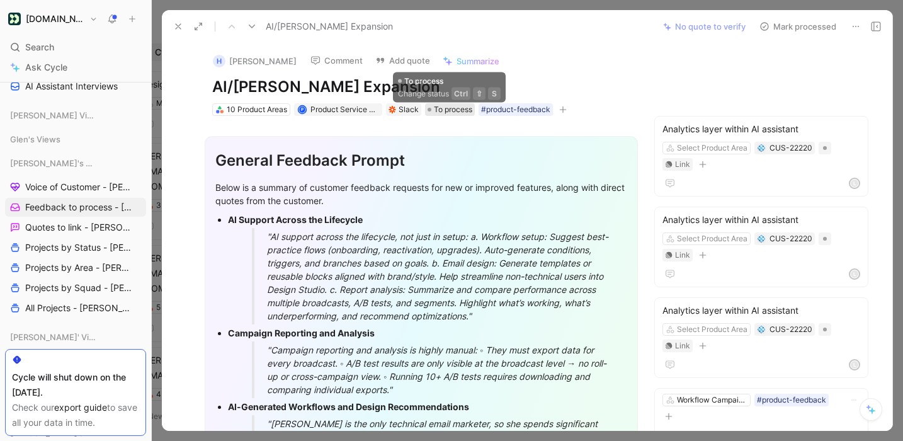
click at [450, 111] on span "To process" at bounding box center [453, 109] width 38 height 13
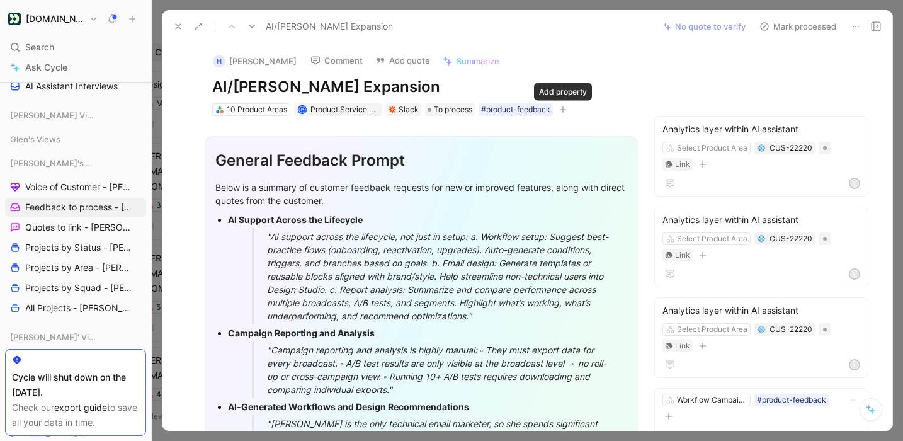
click at [564, 111] on icon "button" at bounding box center [563, 110] width 8 height 8
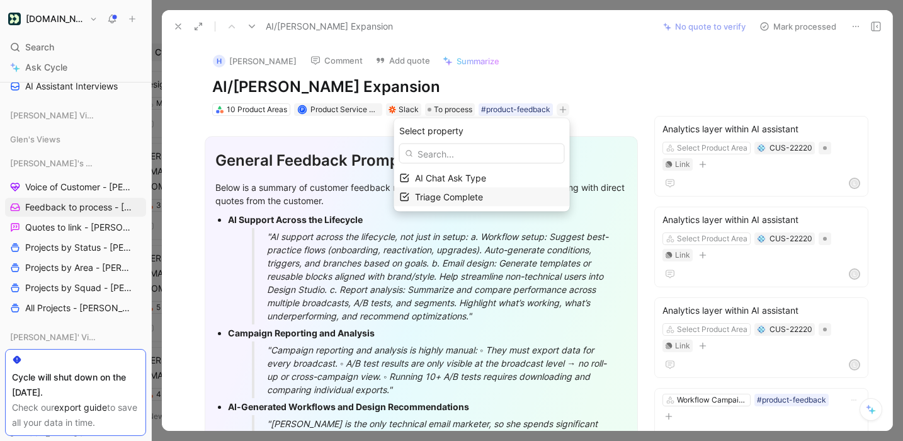
click at [502, 193] on div "Triage Complete" at bounding box center [489, 197] width 149 height 15
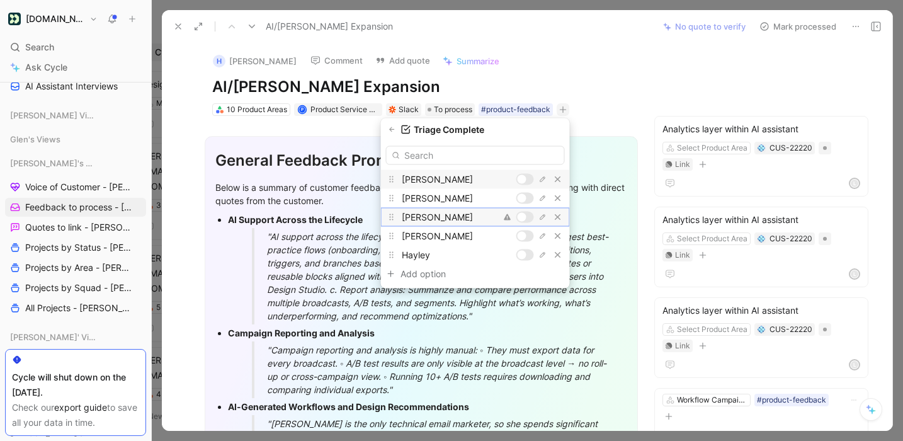
click at [530, 217] on div at bounding box center [525, 217] width 18 height 11
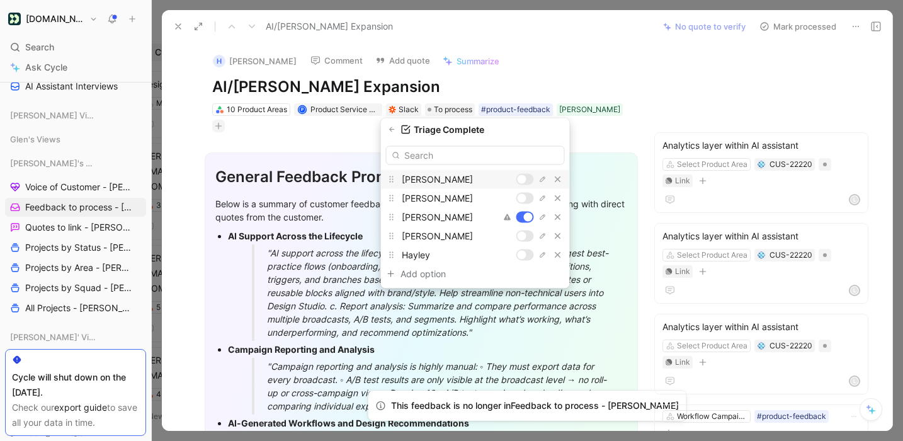
drag, startPoint x: 190, startPoint y: 110, endPoint x: 188, endPoint y: 54, distance: 56.1
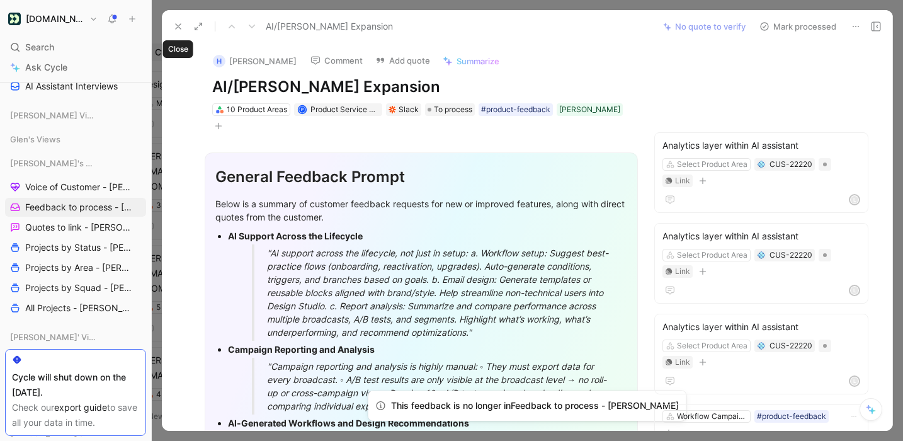
click at [176, 23] on icon at bounding box center [178, 26] width 10 height 10
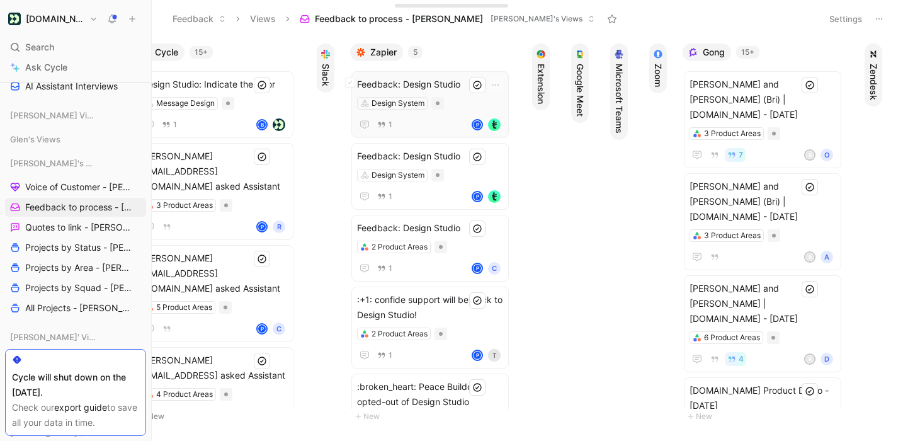
click at [457, 98] on div "Design System" at bounding box center [430, 103] width 146 height 13
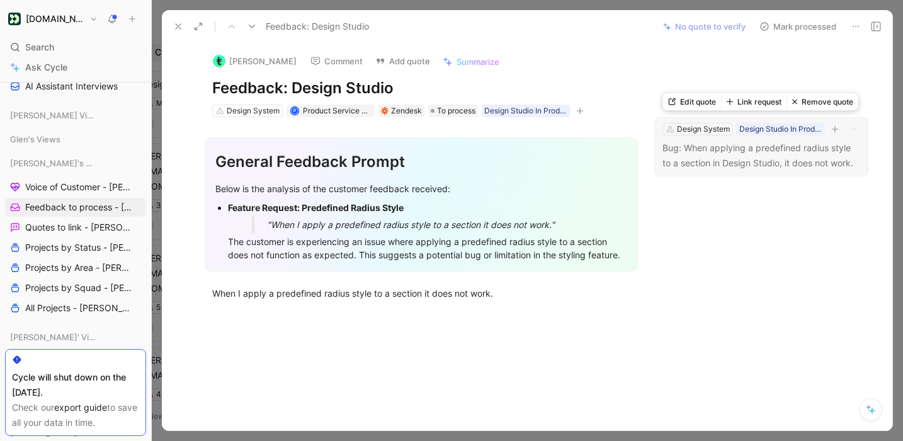
click at [765, 98] on button "Link request" at bounding box center [753, 102] width 65 height 18
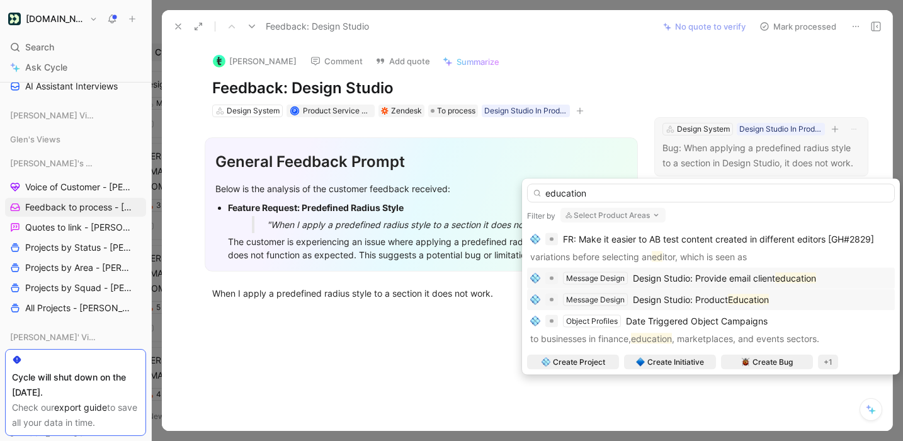
type input "education"
click at [727, 297] on span "Design Studio: Product" at bounding box center [680, 299] width 95 height 11
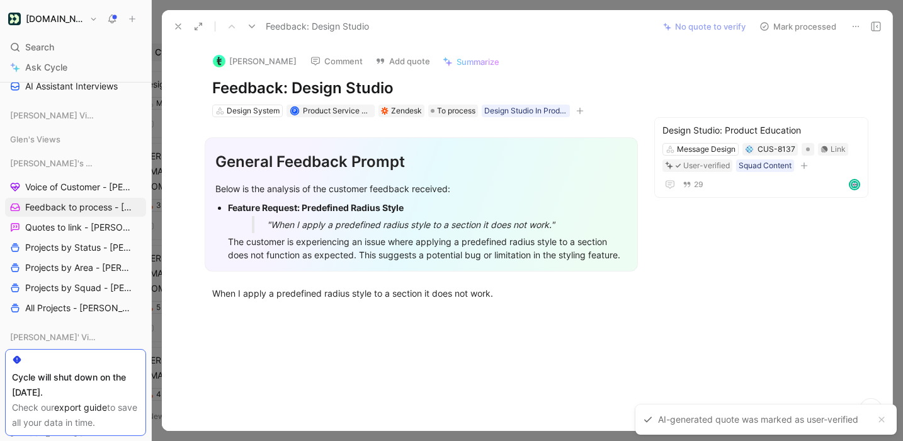
click at [809, 20] on button "Mark processed" at bounding box center [798, 27] width 88 height 18
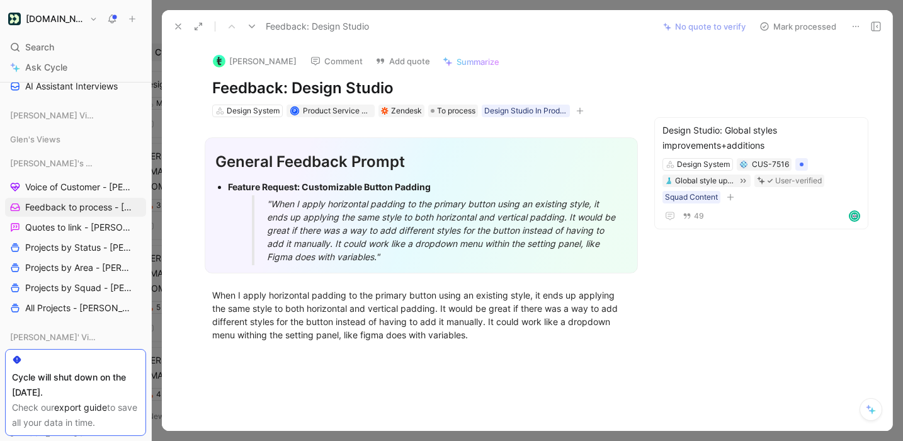
click at [860, 26] on icon at bounding box center [856, 26] width 10 height 10
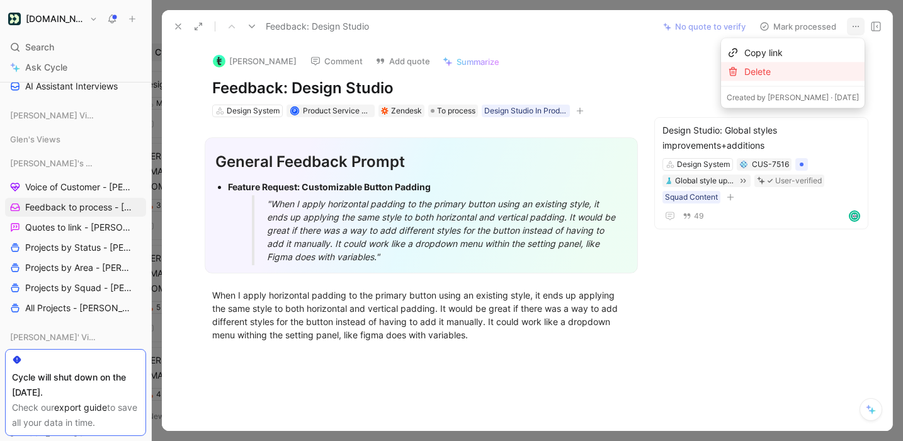
click at [833, 71] on div "Delete" at bounding box center [801, 71] width 115 height 15
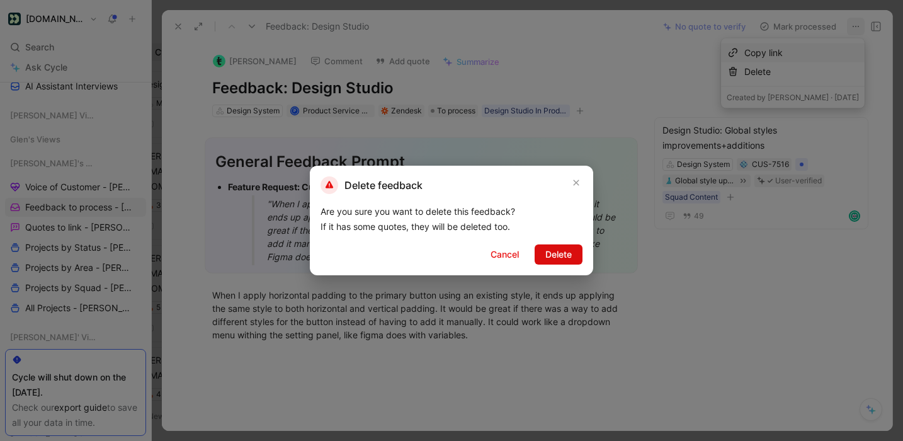
click at [569, 258] on span "Delete" at bounding box center [558, 254] width 26 height 15
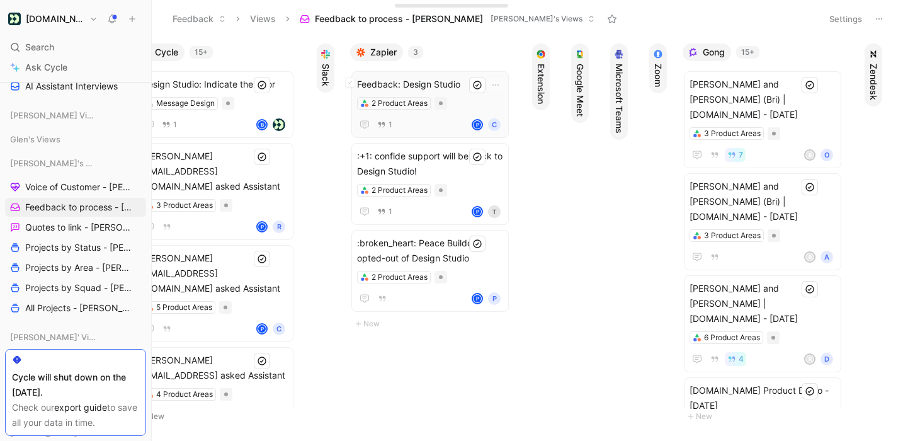
click at [445, 81] on span "Feedback: Design Studio" at bounding box center [430, 84] width 146 height 15
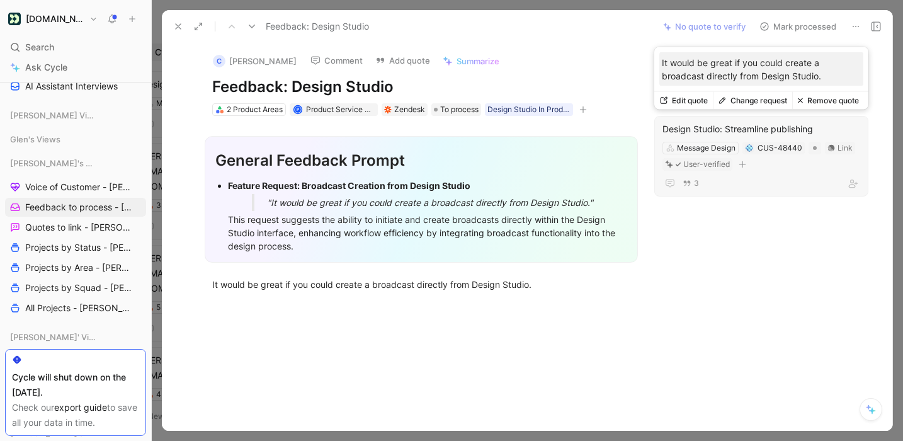
click at [757, 100] on button "Change request" at bounding box center [752, 101] width 79 height 18
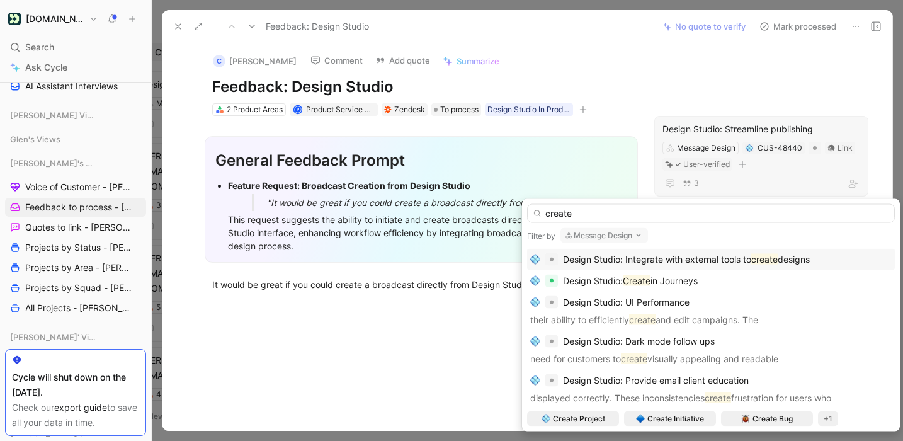
click at [600, 232] on button "Message Design" at bounding box center [604, 235] width 88 height 15
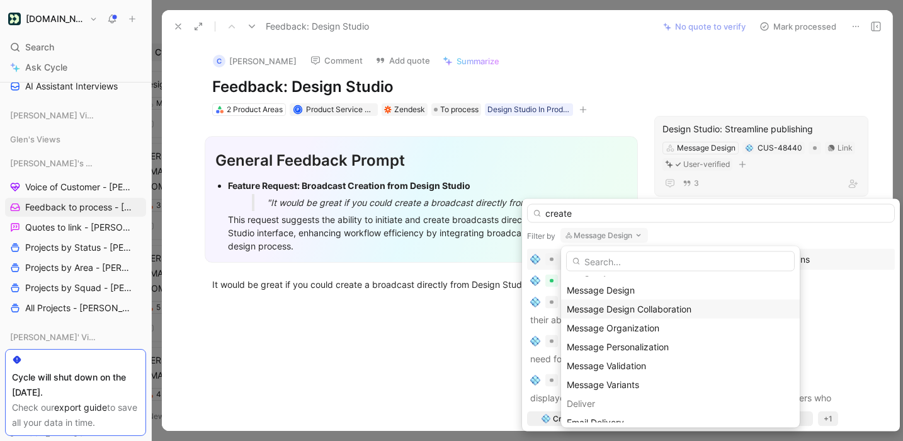
click at [639, 312] on span "Message Design Collaboration" at bounding box center [629, 309] width 125 height 11
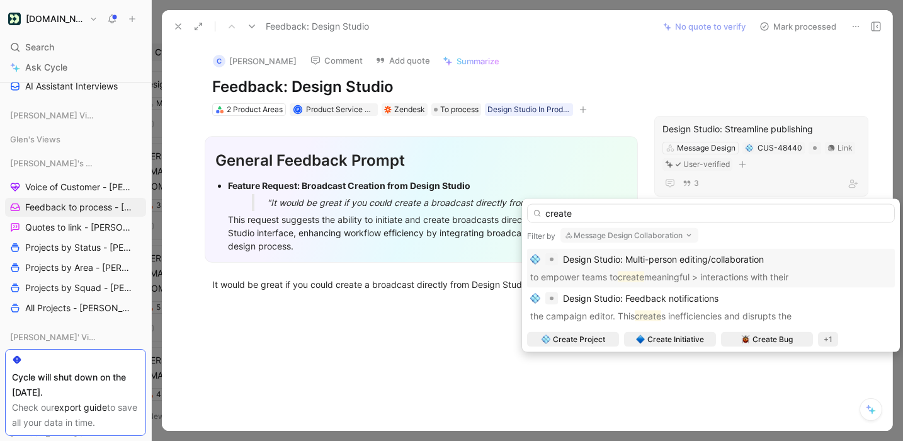
click at [668, 234] on button "Message Design Collaboration" at bounding box center [629, 235] width 138 height 15
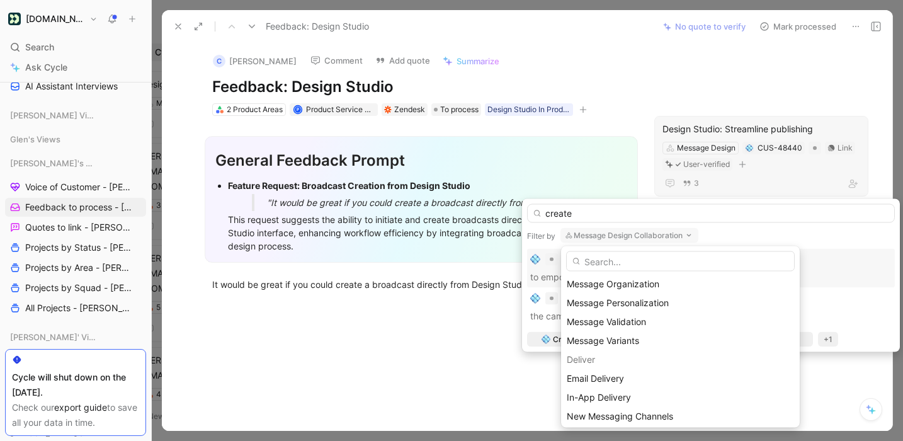
scroll to position [377, 0]
click at [649, 307] on span "Message Organization" at bounding box center [613, 305] width 93 height 11
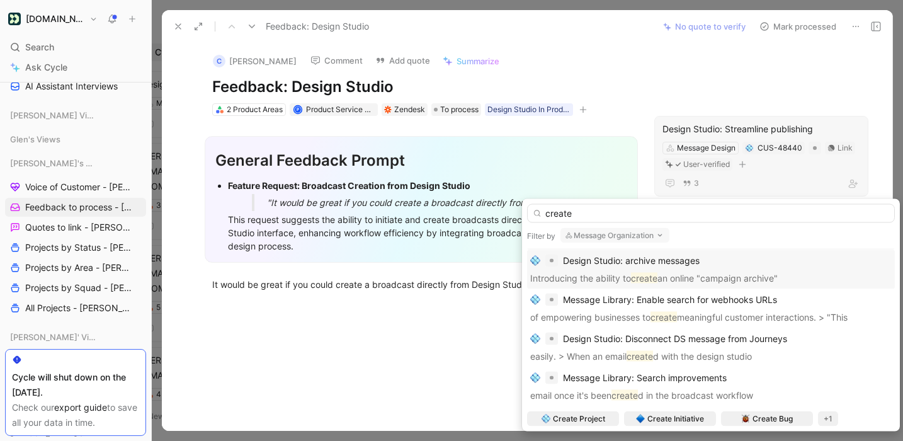
scroll to position [0, 0]
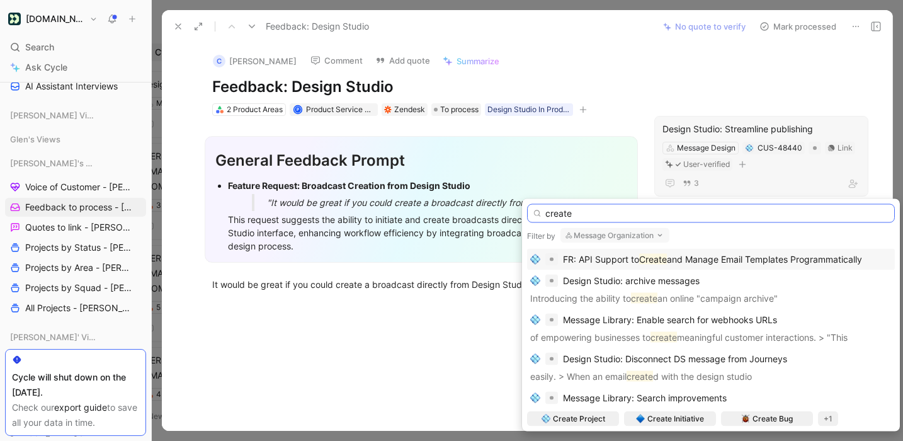
click at [559, 217] on input "create" at bounding box center [711, 213] width 368 height 19
type input "A"
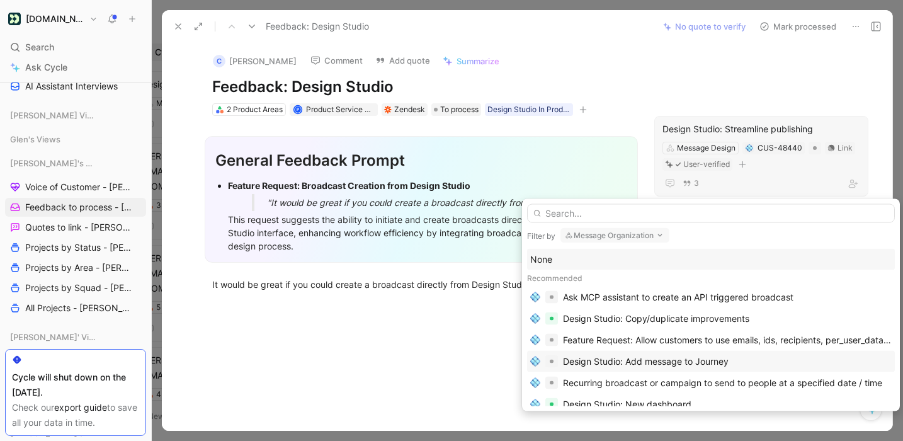
click at [631, 360] on div "Design Studio: Add message to Journey" at bounding box center [646, 361] width 166 height 15
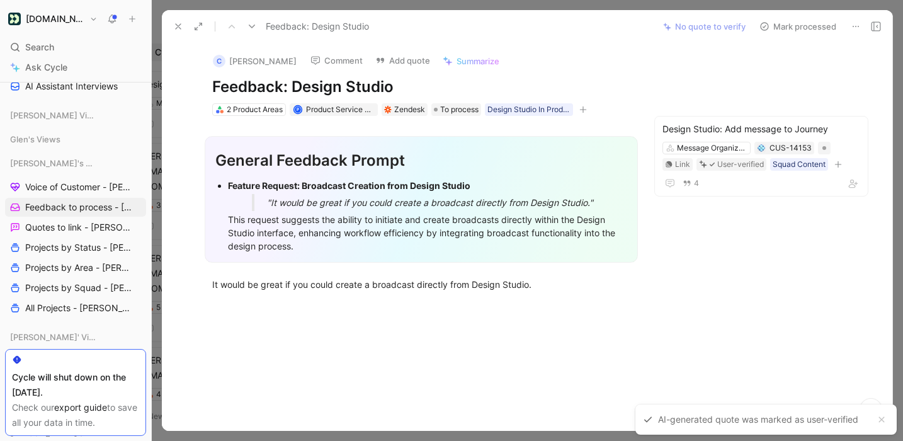
click at [799, 24] on button "Mark processed" at bounding box center [798, 27] width 88 height 18
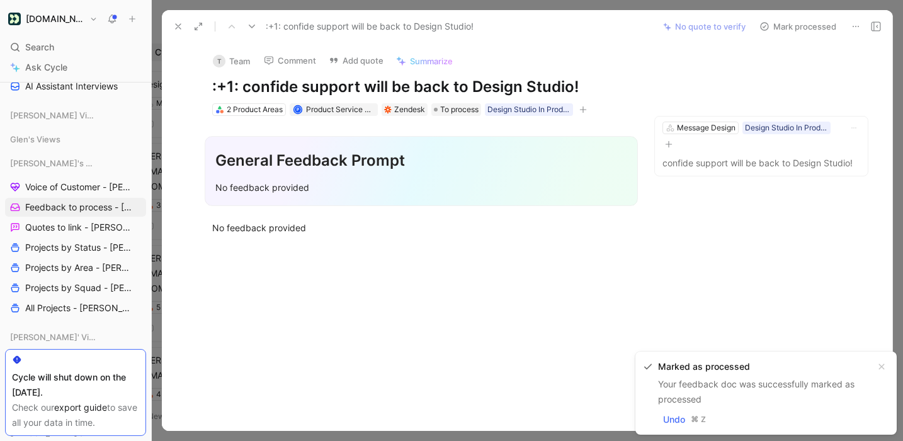
click at [856, 25] on icon at bounding box center [856, 26] width 10 height 10
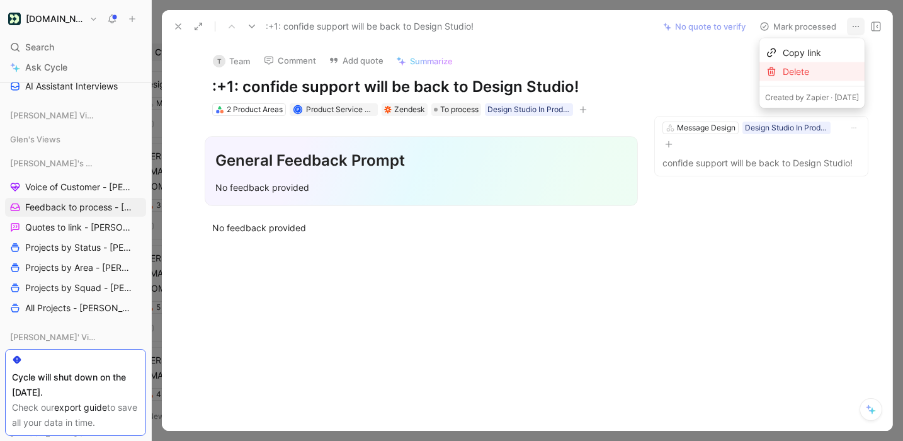
click at [805, 74] on div "Delete" at bounding box center [821, 71] width 76 height 15
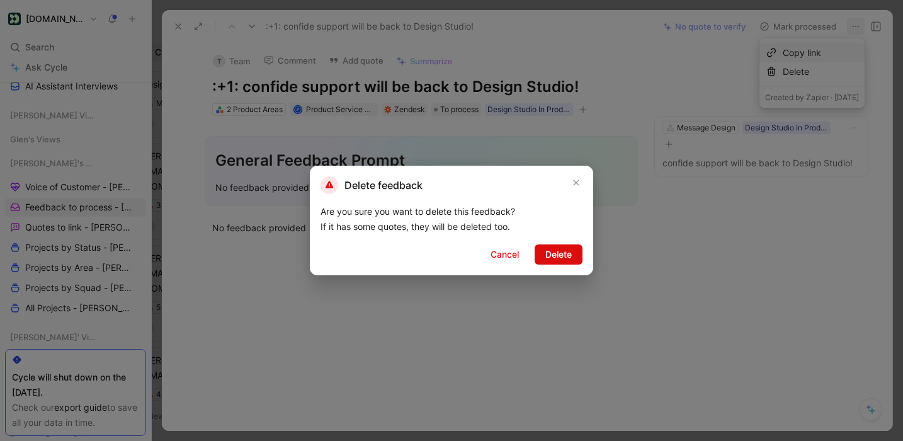
click at [573, 256] on button "Delete" at bounding box center [559, 254] width 48 height 20
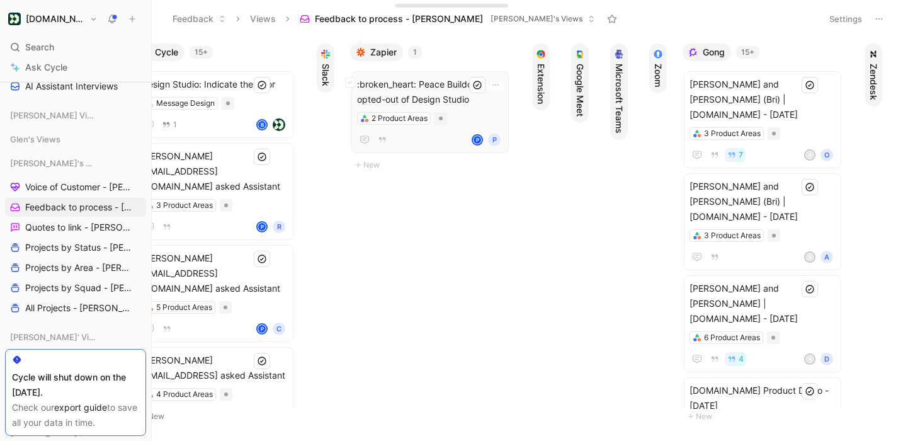
click at [437, 93] on span ":broken_heart: Peace Buildcon opted-out of Design Studio" at bounding box center [430, 92] width 146 height 30
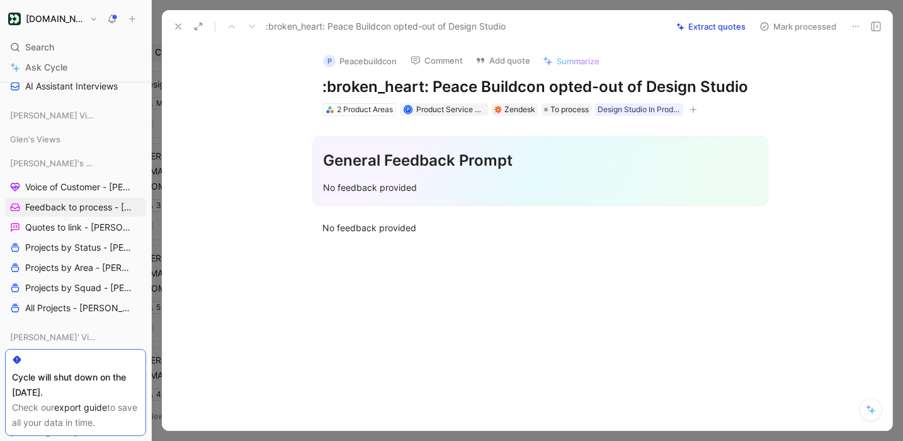
click at [859, 24] on icon at bounding box center [856, 26] width 10 height 10
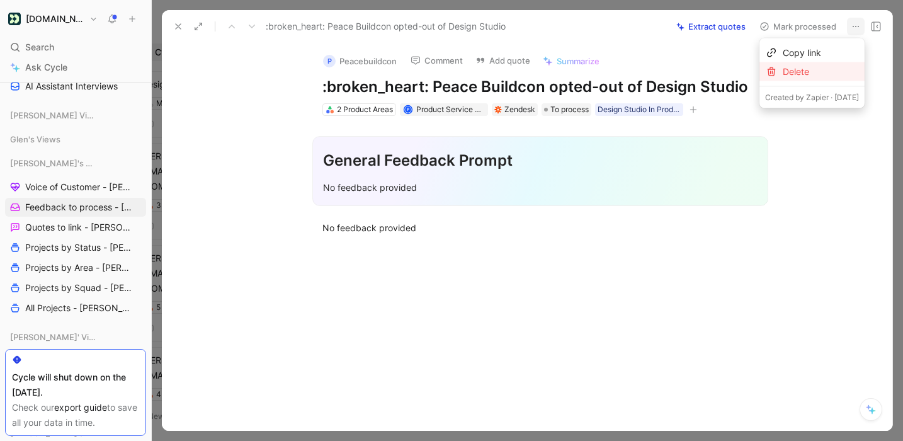
click at [817, 77] on div "Delete" at bounding box center [821, 71] width 76 height 15
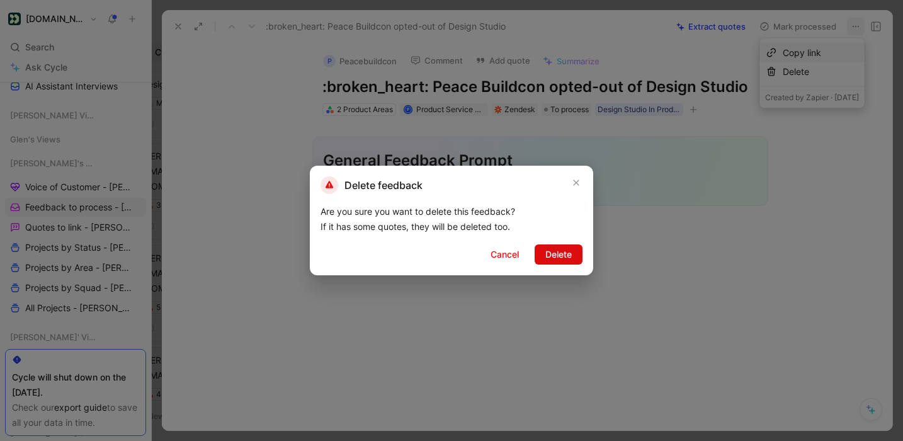
click at [567, 254] on span "Delete" at bounding box center [558, 254] width 26 height 15
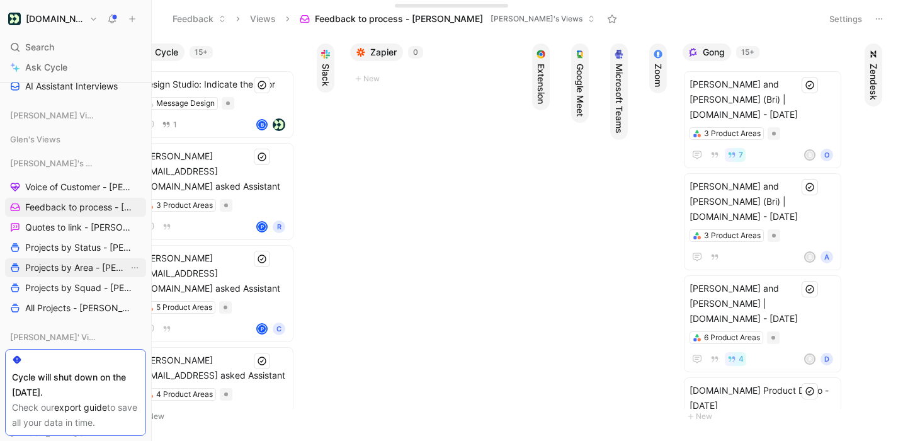
click at [84, 266] on span "Projects by Area - [PERSON_NAME]" at bounding box center [76, 267] width 103 height 13
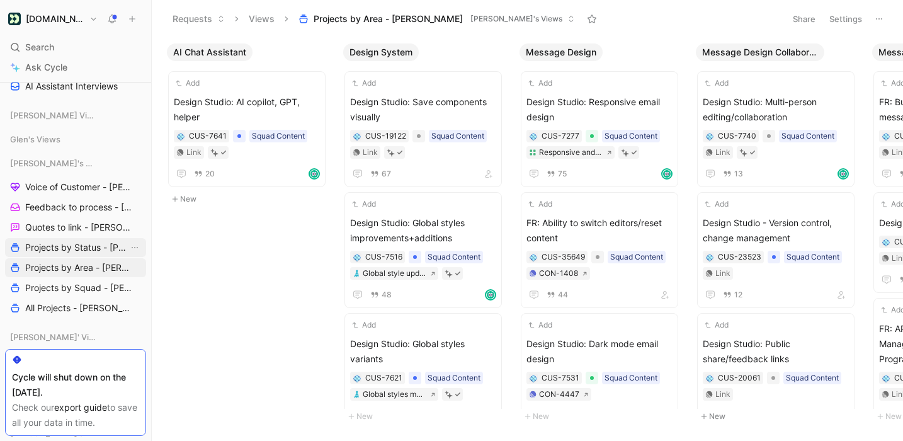
click at [99, 247] on span "Projects by Status - [PERSON_NAME]" at bounding box center [76, 247] width 103 height 13
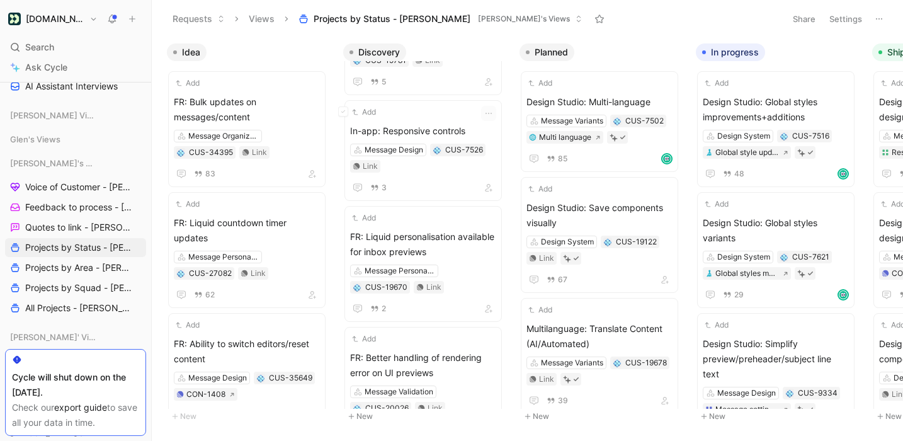
scroll to position [1682, 0]
